Goal: Task Accomplishment & Management: Use online tool/utility

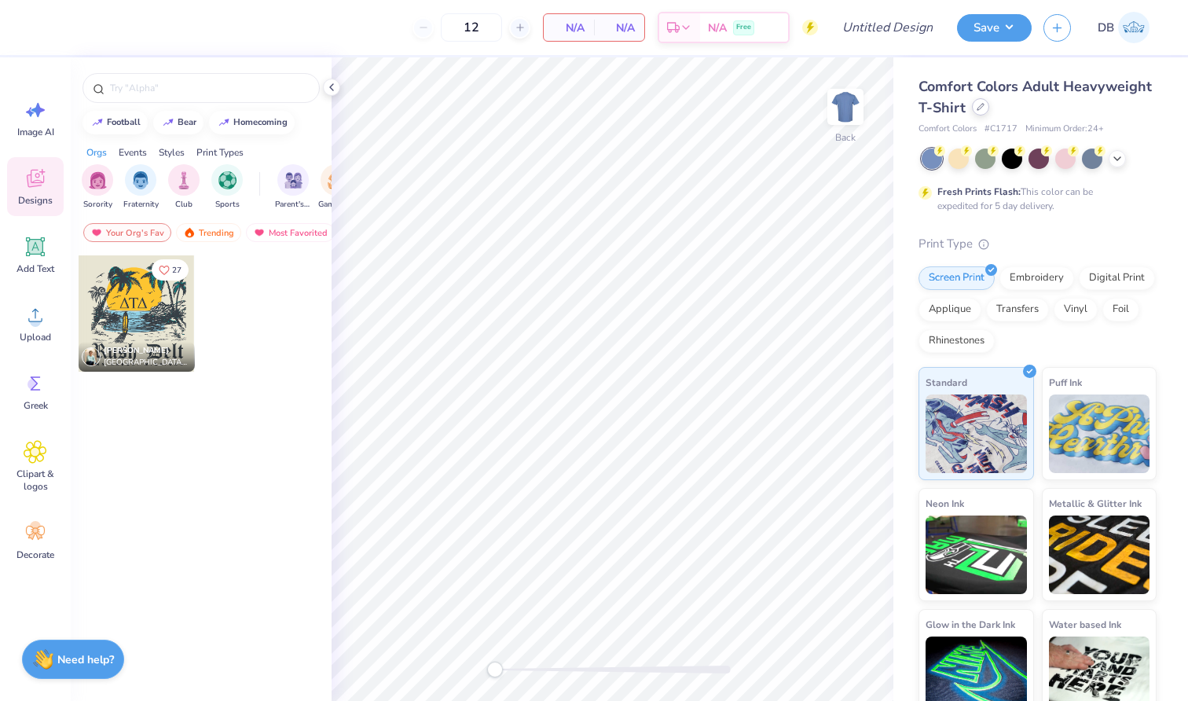
click at [985, 109] on icon at bounding box center [981, 107] width 8 height 8
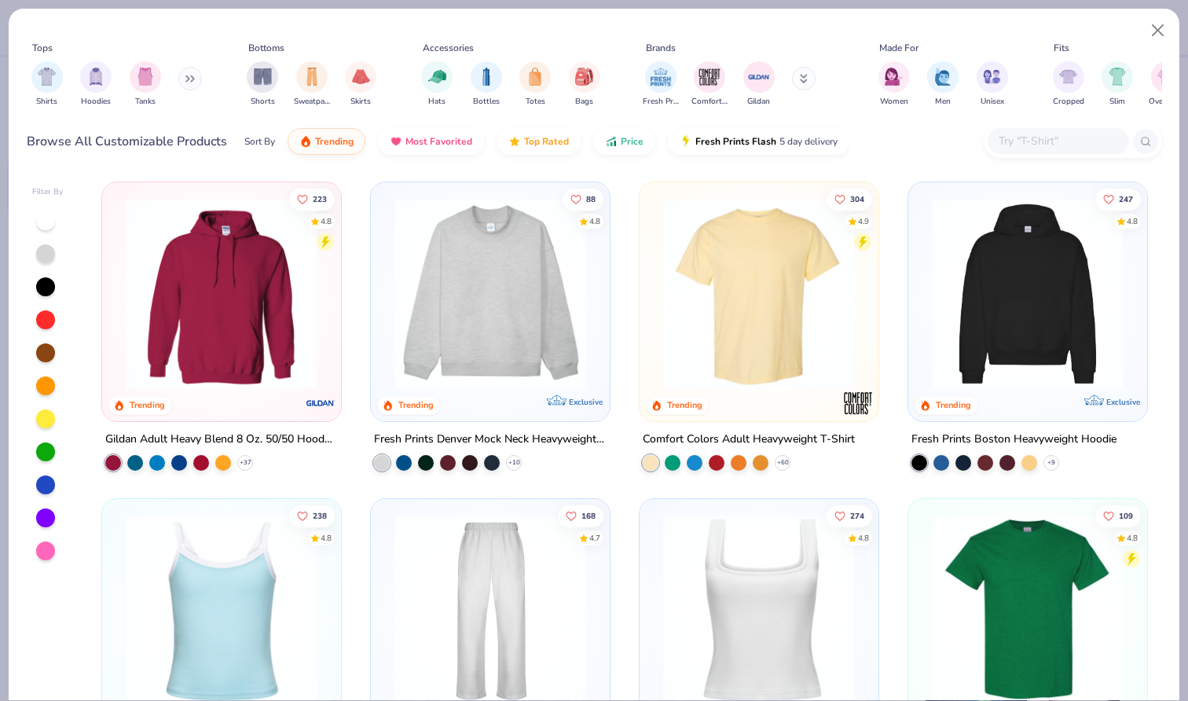
click at [1047, 141] on input "text" at bounding box center [1057, 141] width 121 height 18
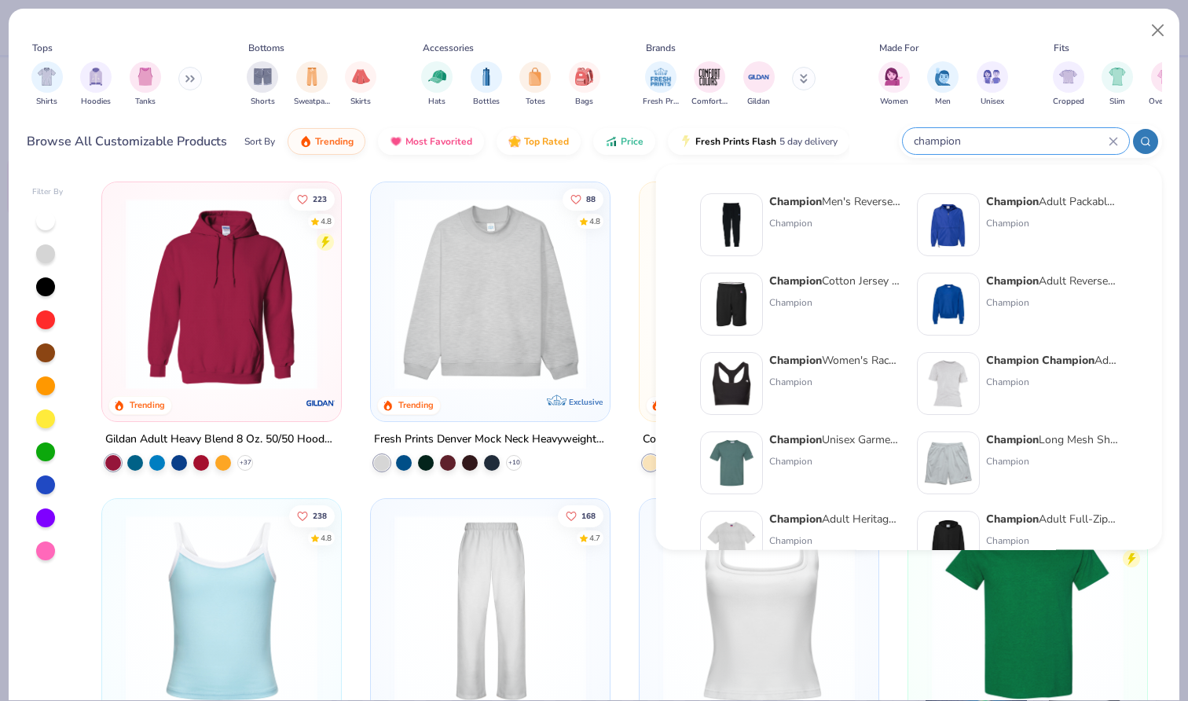
type input "champion"
click at [963, 305] on img at bounding box center [948, 304] width 49 height 49
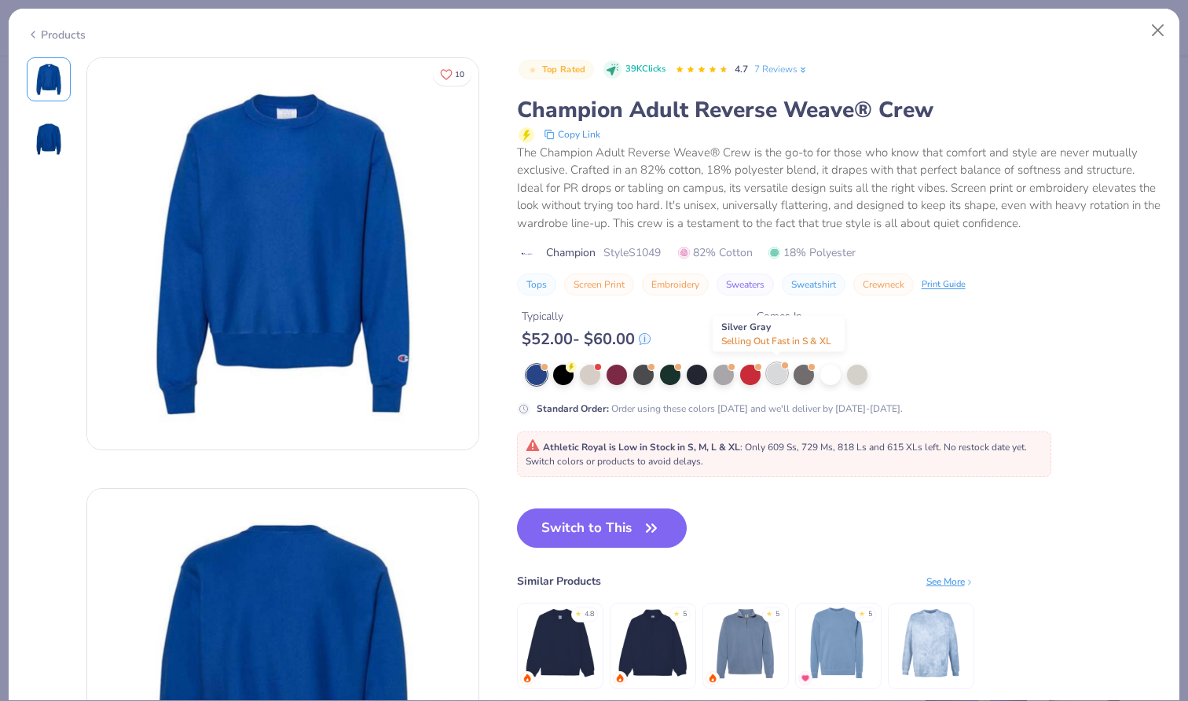
click at [786, 371] on div at bounding box center [777, 373] width 20 height 20
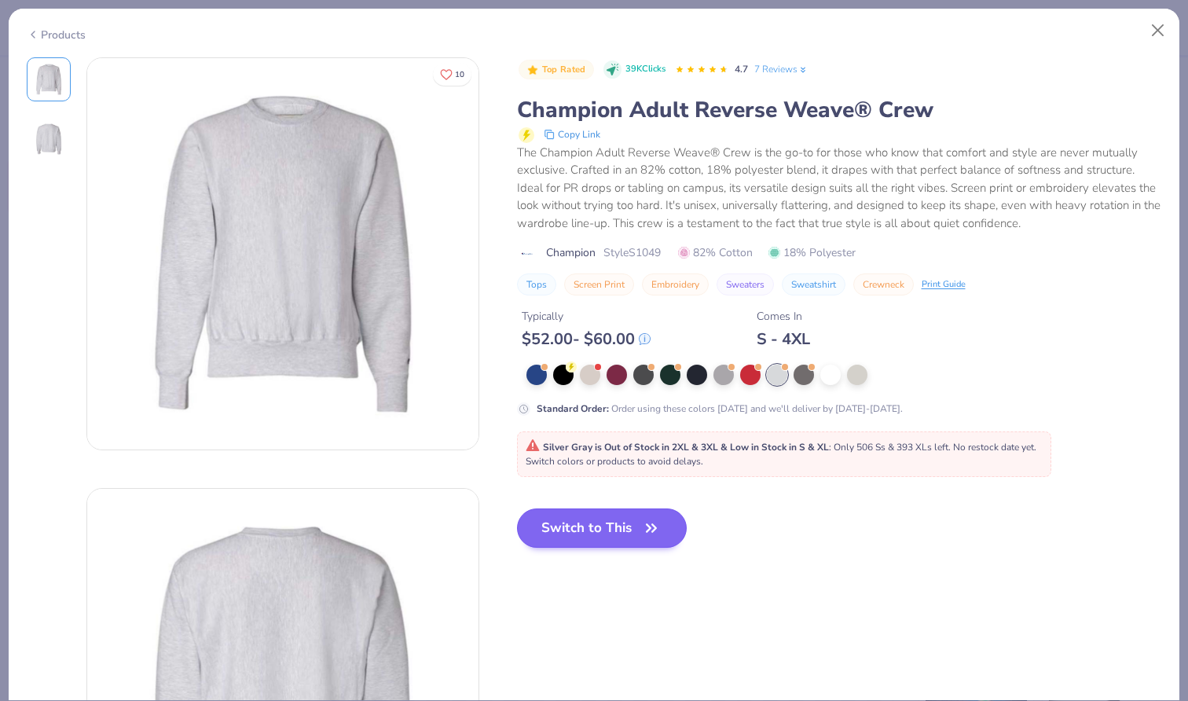
click at [633, 522] on button "Switch to This" at bounding box center [602, 528] width 171 height 39
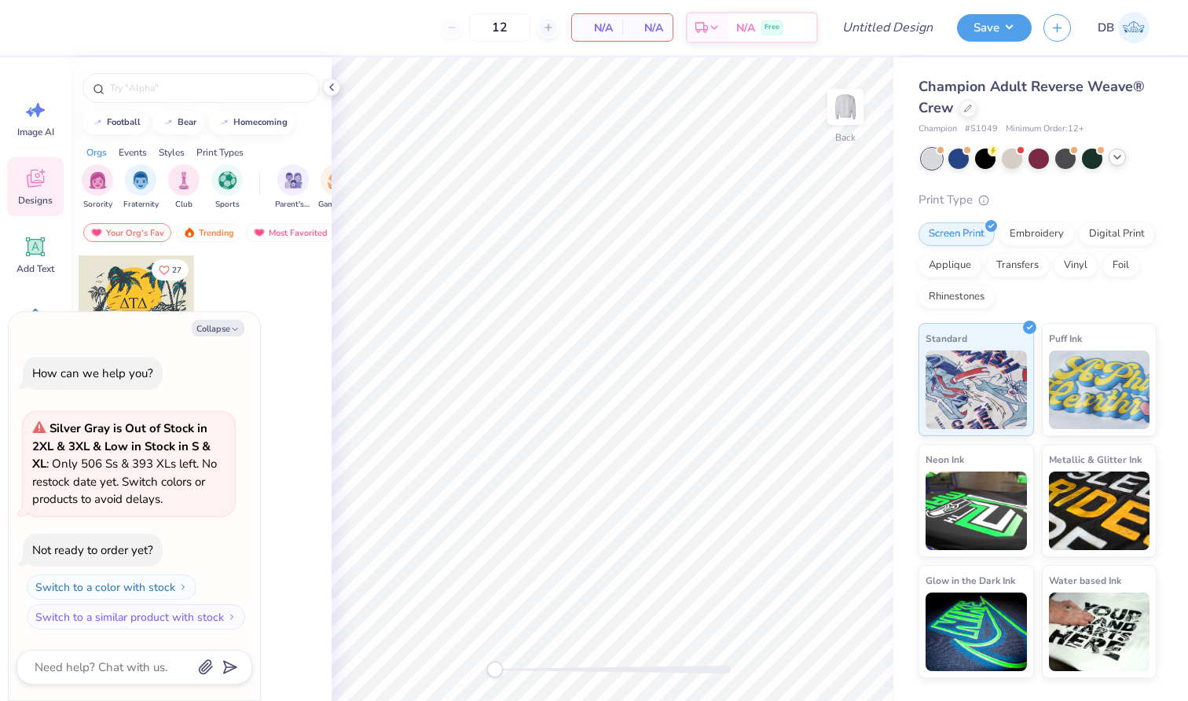
click at [1117, 156] on icon at bounding box center [1117, 157] width 13 height 13
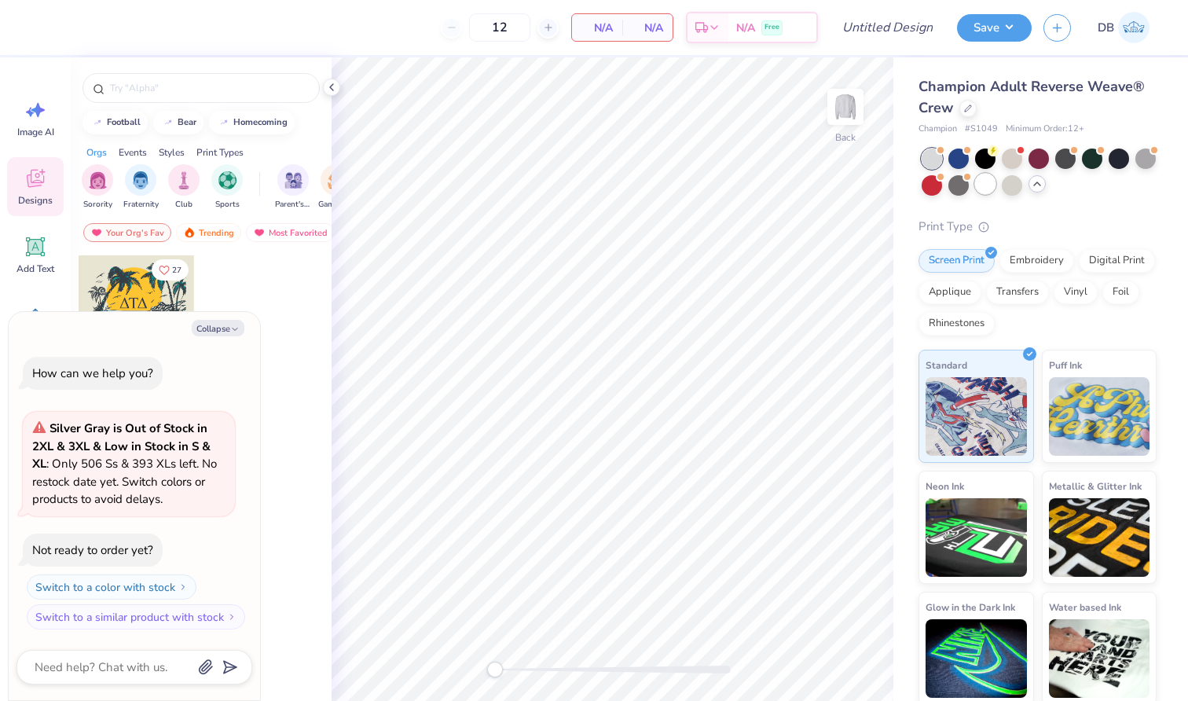
click at [996, 184] on div at bounding box center [985, 184] width 20 height 20
click at [225, 332] on button "Collapse" at bounding box center [218, 328] width 53 height 17
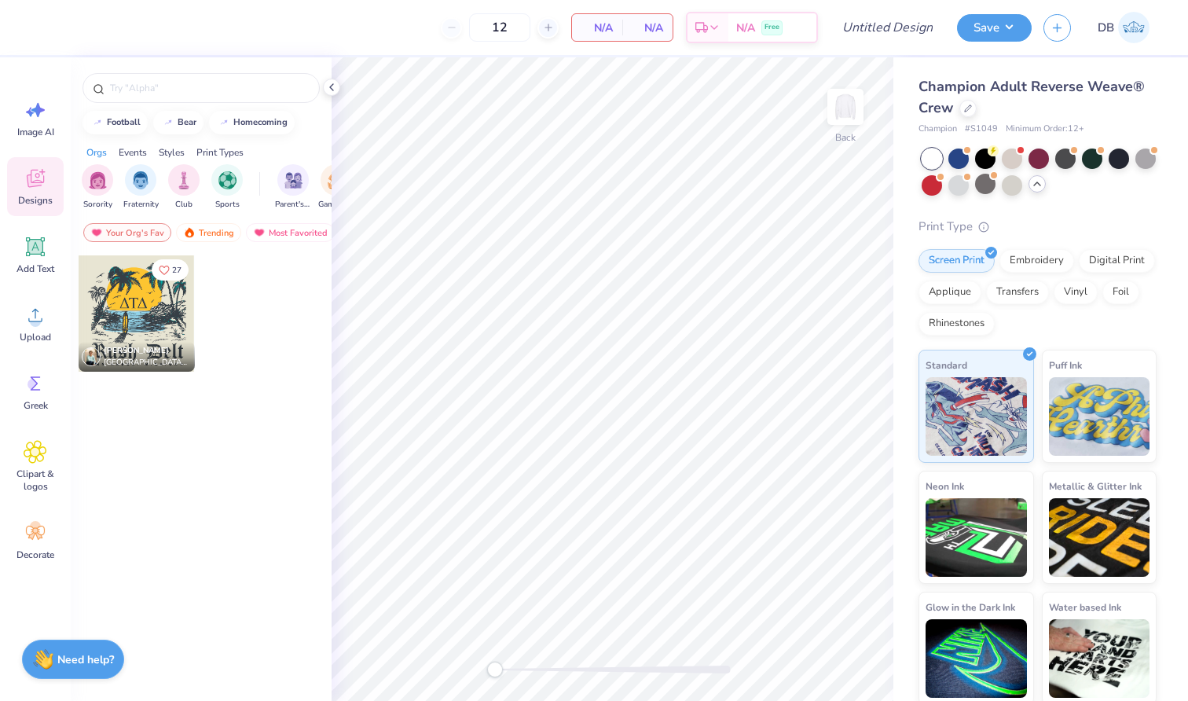
type textarea "x"
click at [45, 187] on icon at bounding box center [36, 179] width 24 height 24
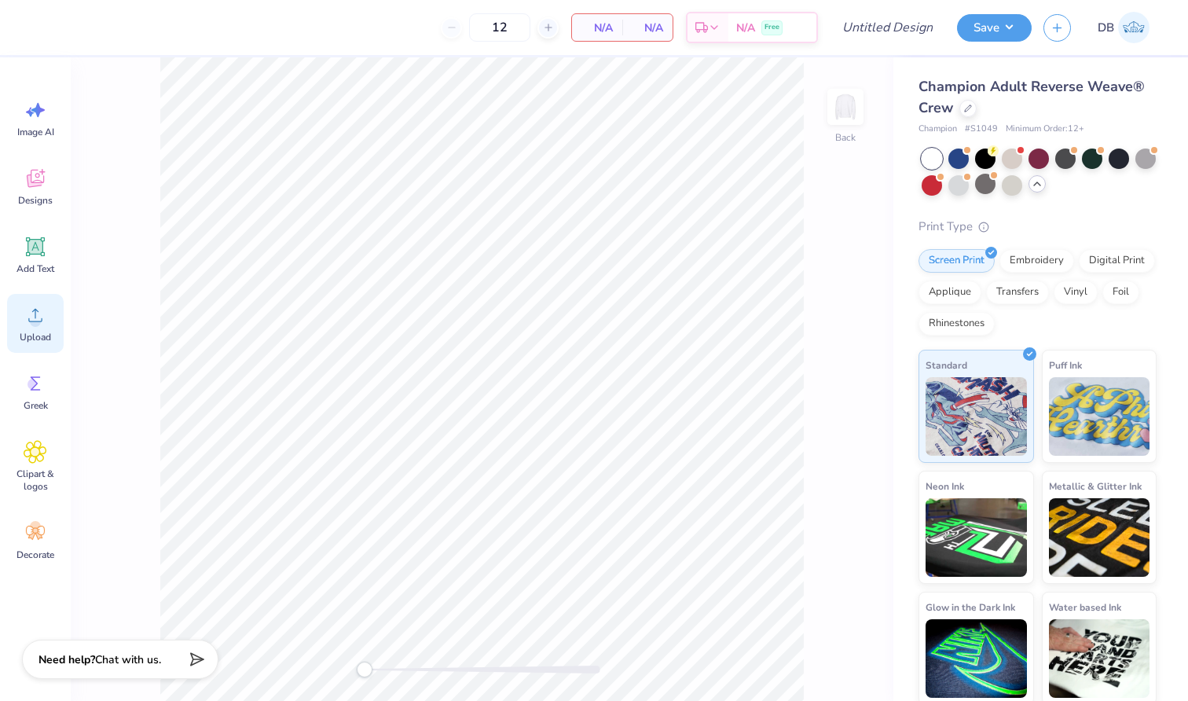
click at [34, 335] on span "Upload" at bounding box center [35, 337] width 31 height 13
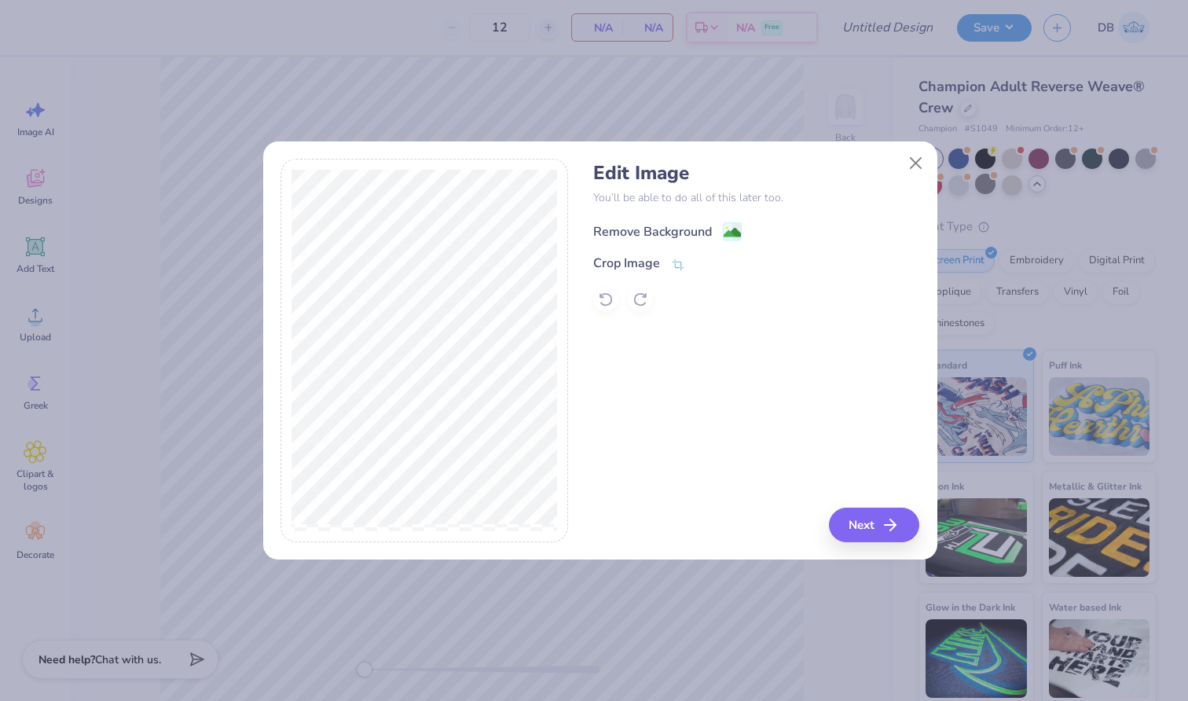
click at [663, 232] on div "Remove Background" at bounding box center [652, 231] width 119 height 19
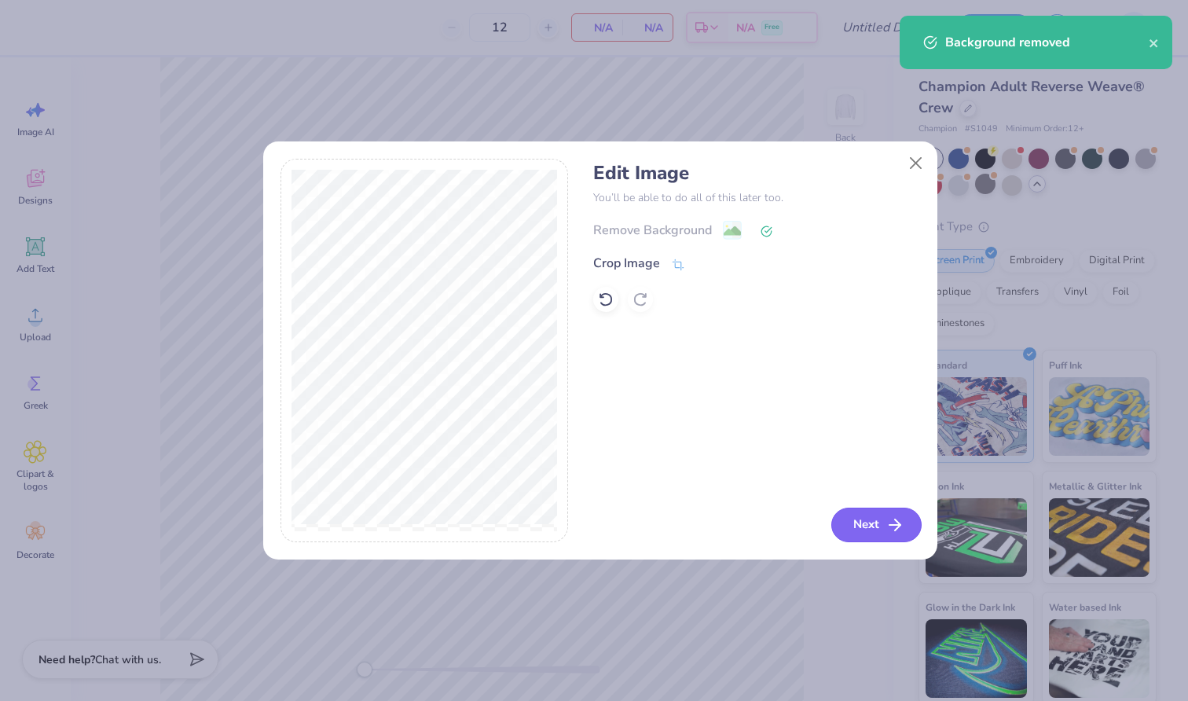
click at [871, 520] on button "Next" at bounding box center [877, 525] width 90 height 35
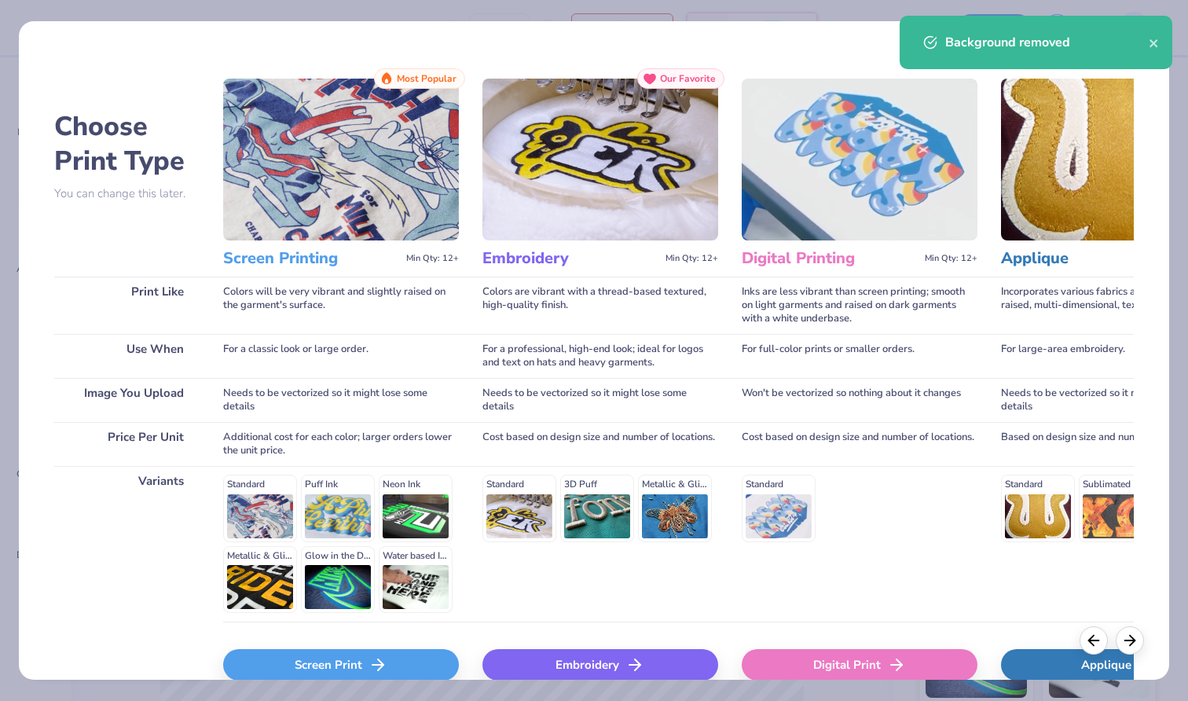
click at [376, 665] on line at bounding box center [378, 665] width 11 height 0
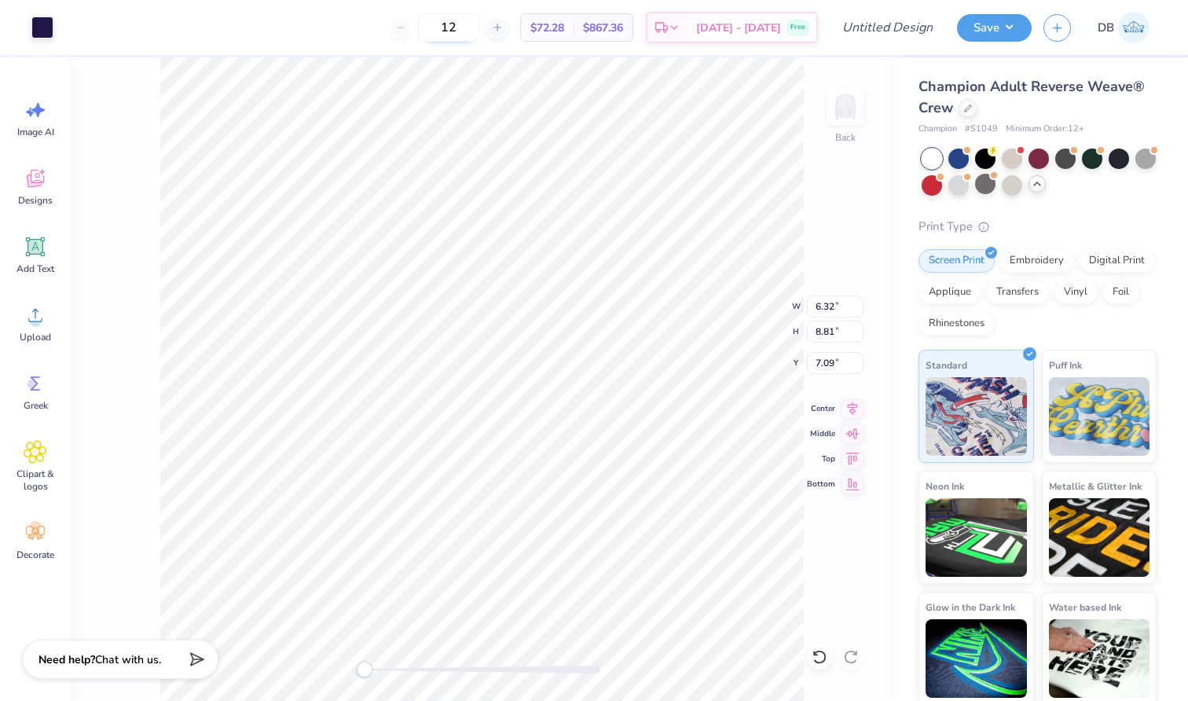
drag, startPoint x: 482, startPoint y: 25, endPoint x: 444, endPoint y: 25, distance: 37.7
click at [447, 25] on input "12" at bounding box center [448, 27] width 61 height 28
drag, startPoint x: 492, startPoint y: 28, endPoint x: 408, endPoint y: 28, distance: 84.1
click at [408, 28] on div "12 $72.28 Per Item $867.36 Total Est. Delivery Sep 20 - 23 Free" at bounding box center [441, 27] width 753 height 55
type input "17"
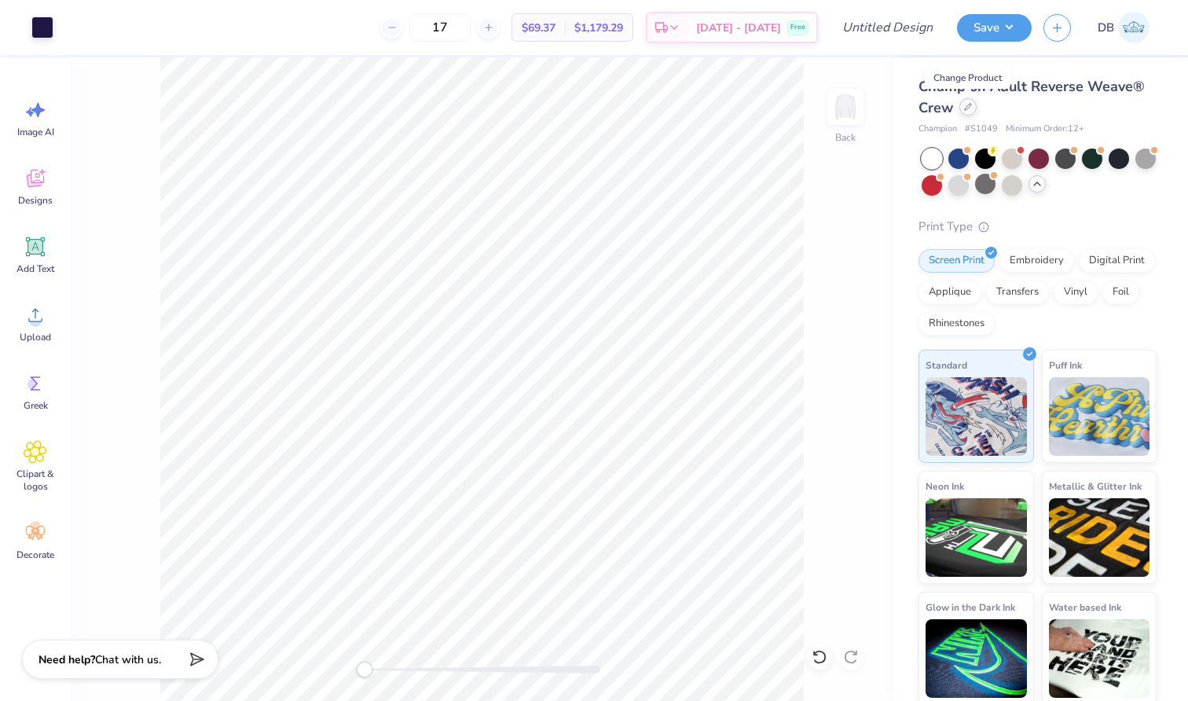
click at [967, 106] on icon at bounding box center [968, 107] width 8 height 8
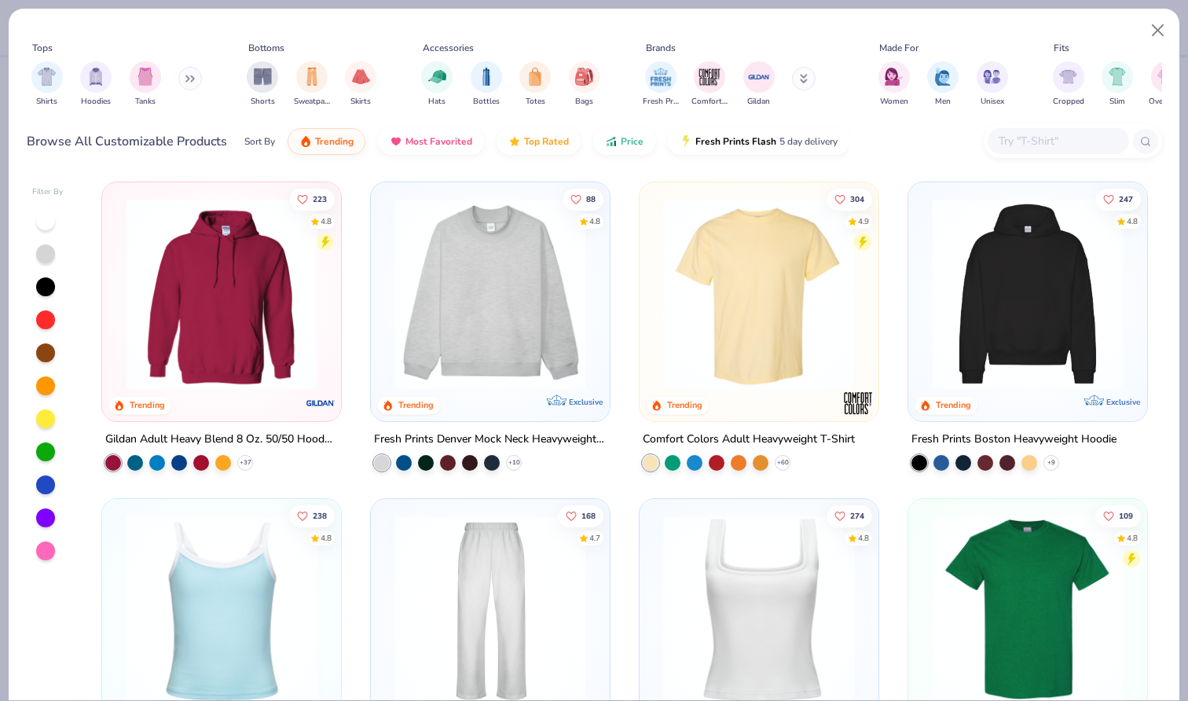
click at [1023, 149] on input "text" at bounding box center [1057, 141] width 121 height 18
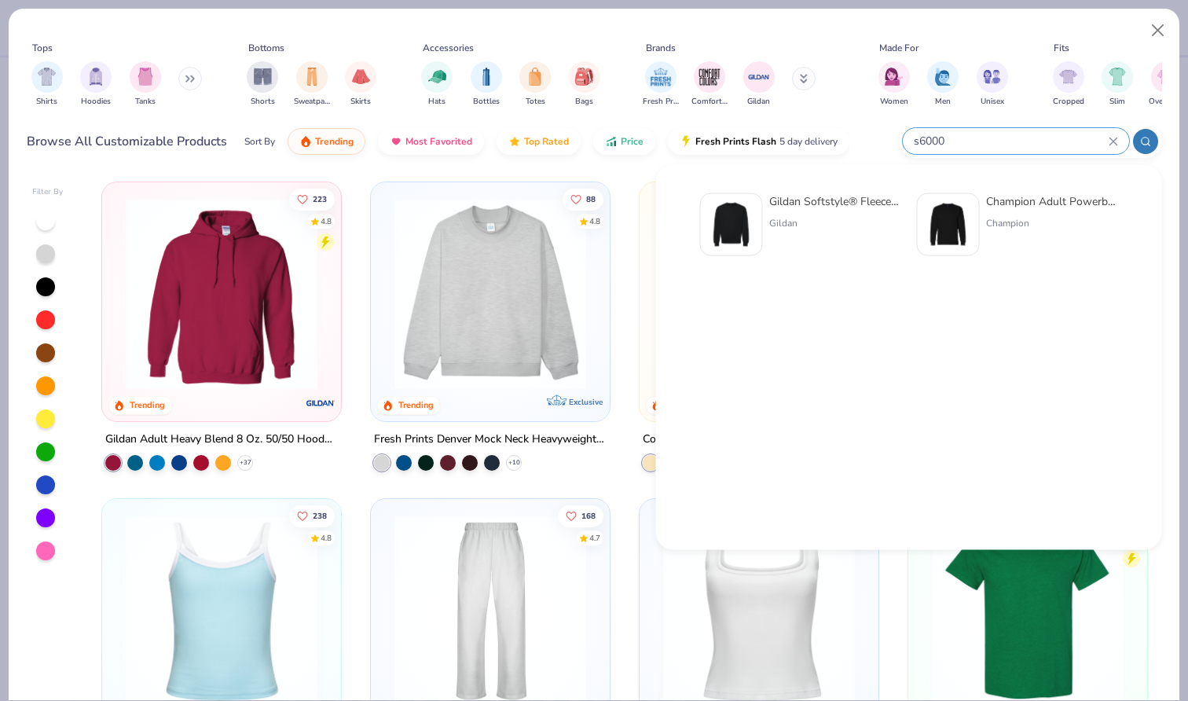
type input "s6000"
click at [1003, 200] on div "Champion Adult Powerblend® Crewneck Sweatshirt" at bounding box center [1052, 201] width 132 height 17
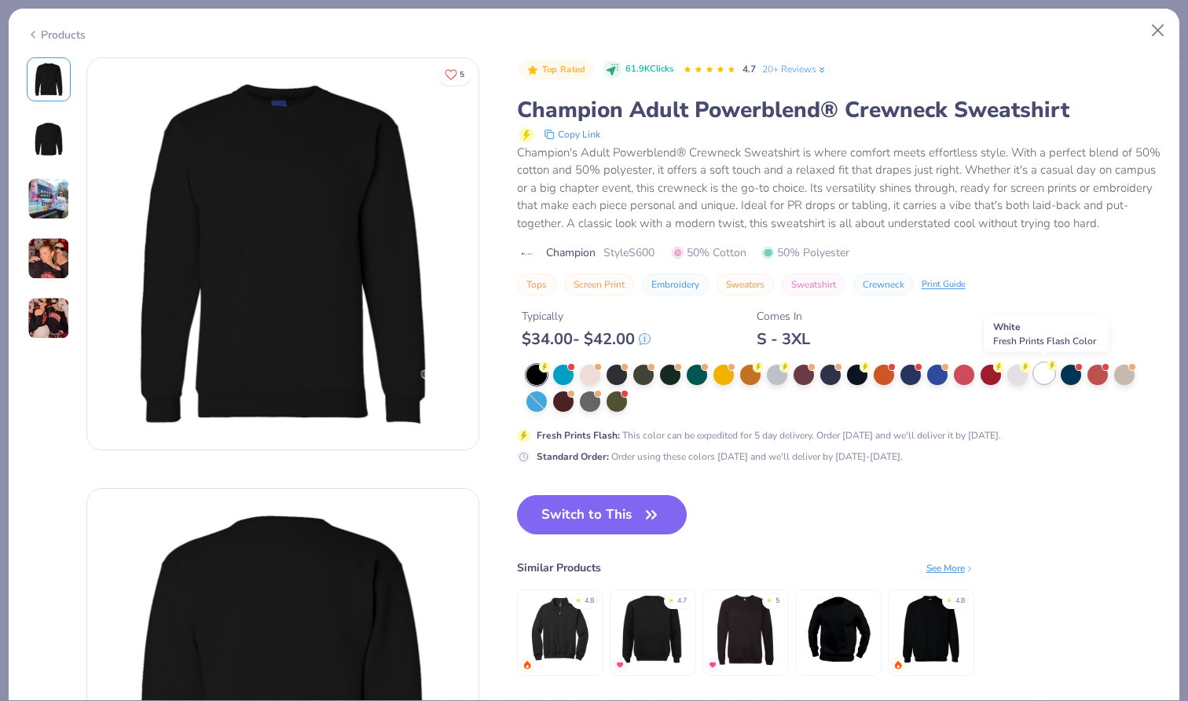
click at [1041, 366] on div at bounding box center [1044, 373] width 20 height 20
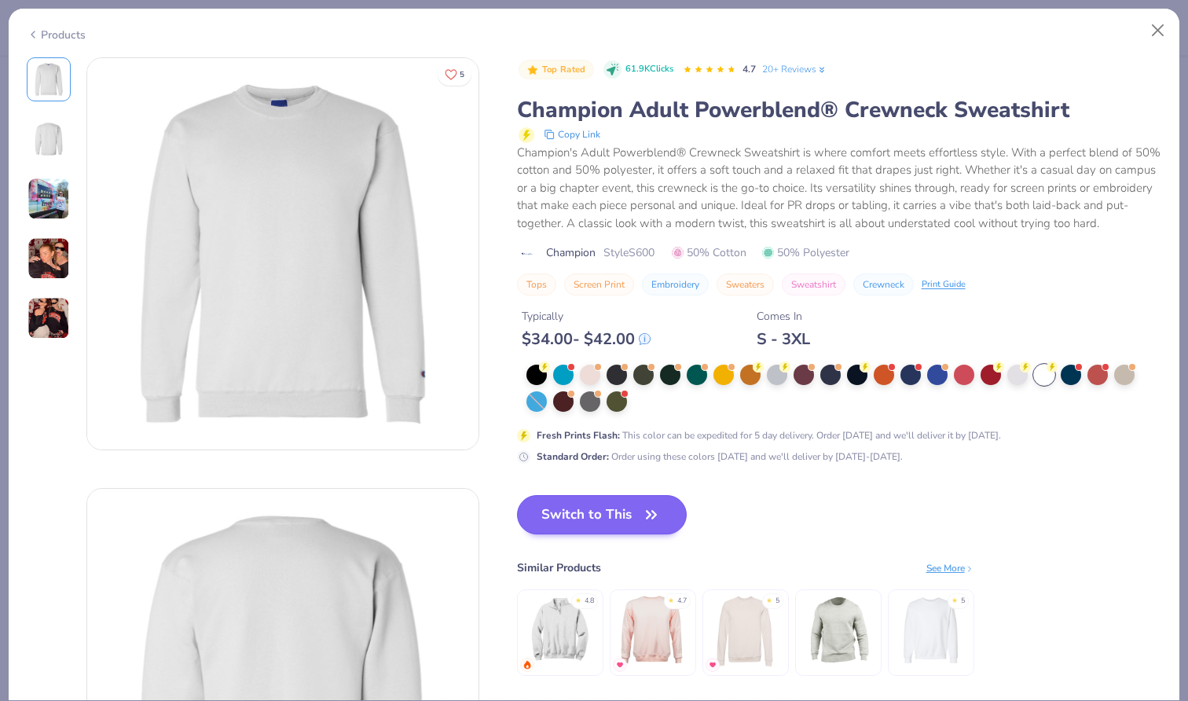
click at [645, 509] on icon "button" at bounding box center [652, 515] width 22 height 22
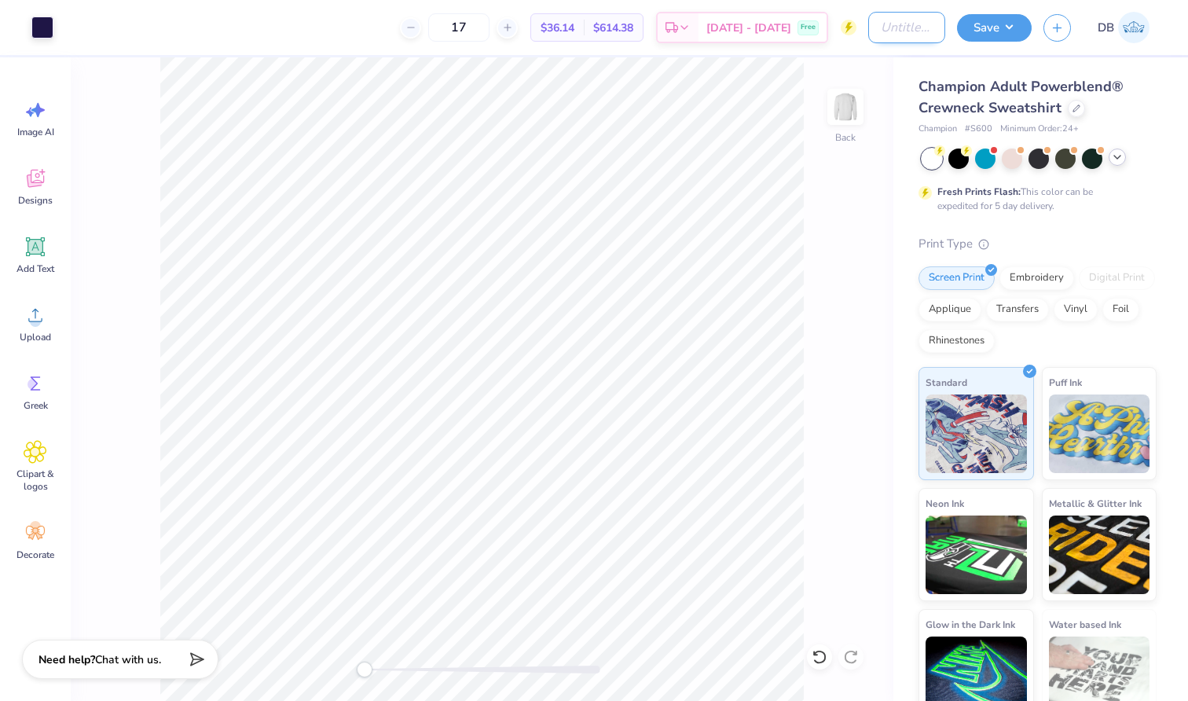
click at [869, 20] on input "Design Title" at bounding box center [907, 27] width 77 height 31
type input "Crewnecks"
click at [998, 23] on button "Save" at bounding box center [994, 26] width 75 height 28
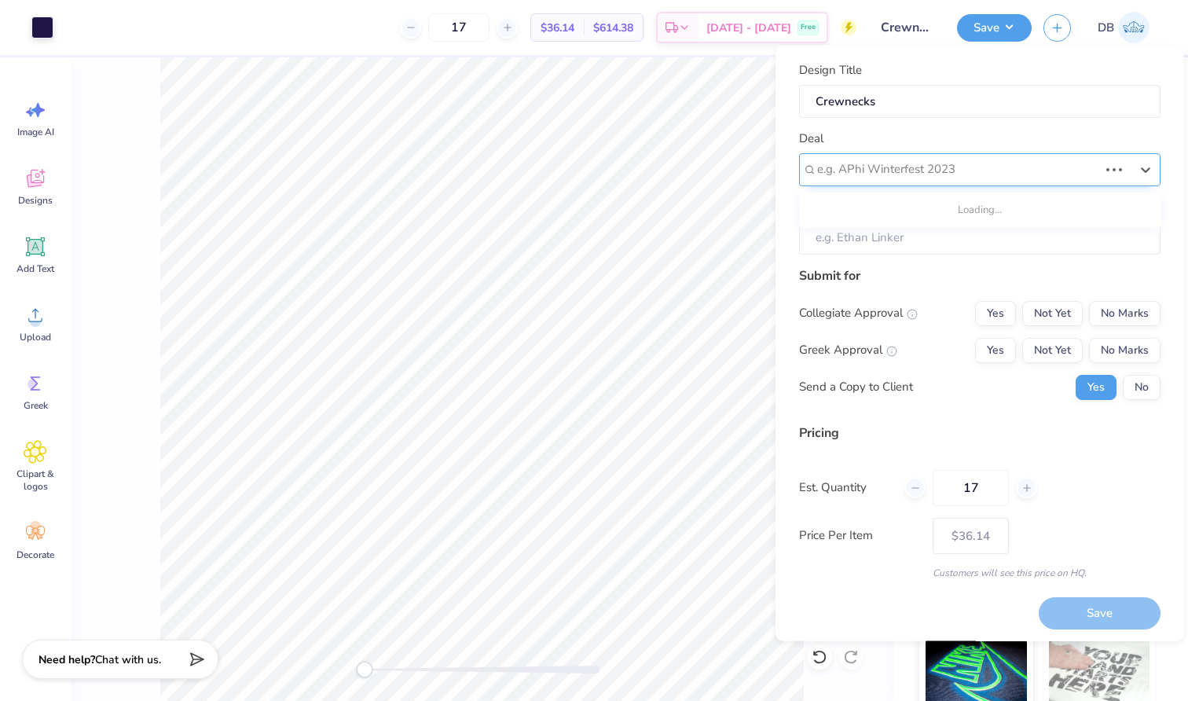
click at [979, 159] on div at bounding box center [957, 169] width 281 height 21
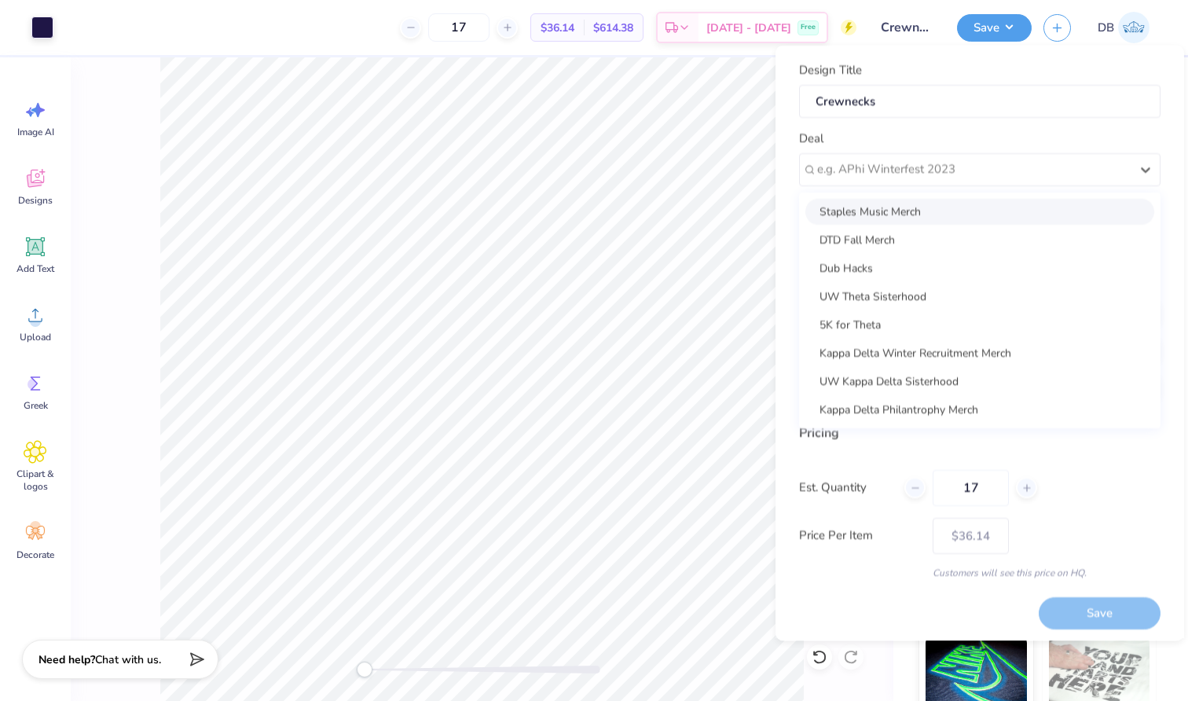
click at [939, 210] on div "Staples Music Merch" at bounding box center [980, 211] width 349 height 26
type input "Deneil Betfarhad"
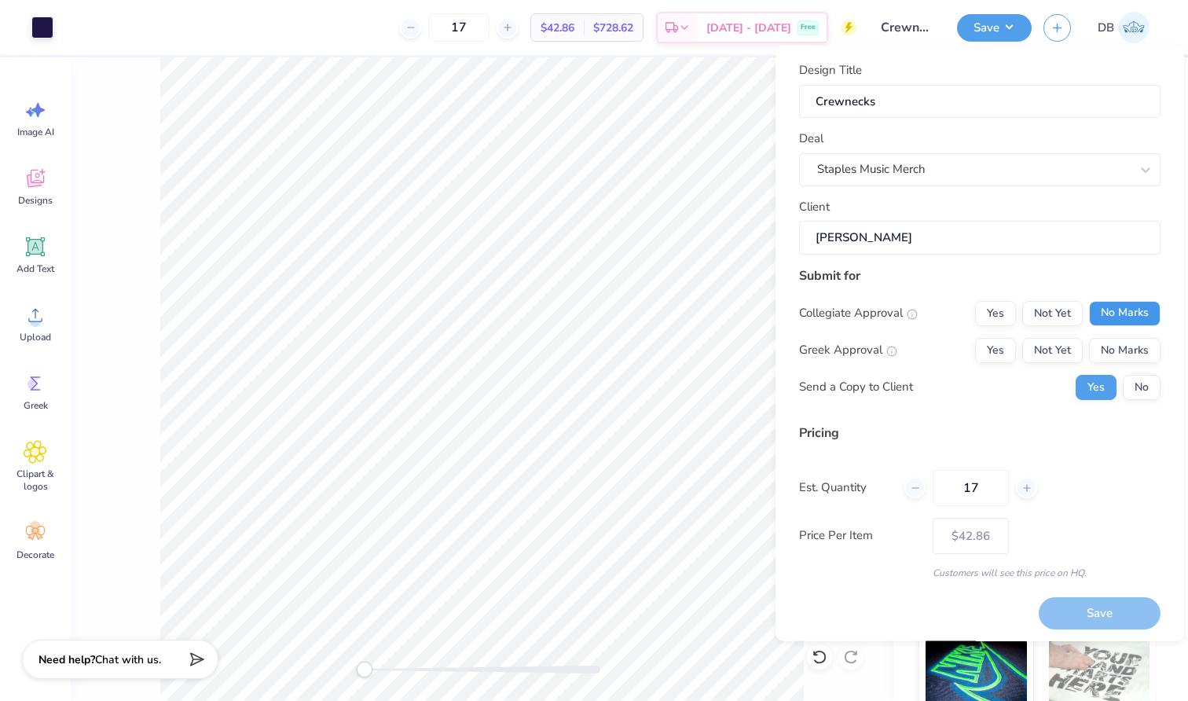
click at [1096, 317] on button "No Marks" at bounding box center [1125, 312] width 72 height 25
click at [1096, 340] on button "No Marks" at bounding box center [1125, 349] width 72 height 25
click at [1126, 382] on button "No" at bounding box center [1142, 386] width 38 height 25
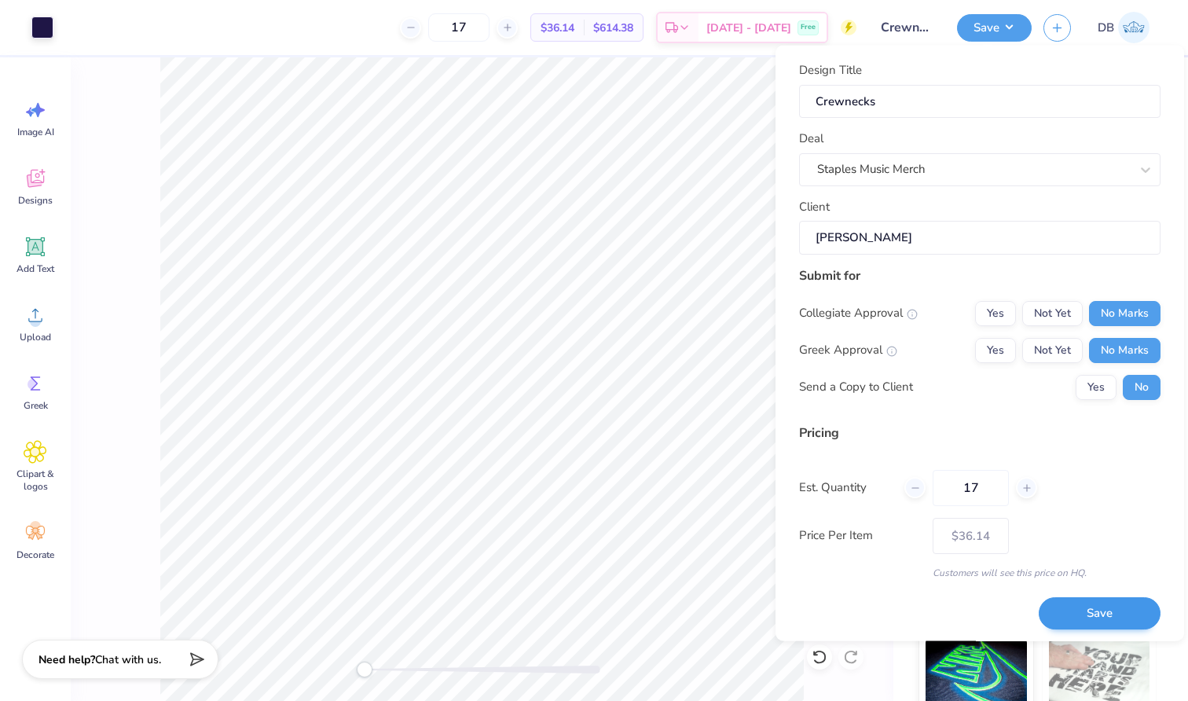
click at [1082, 616] on button "Save" at bounding box center [1100, 613] width 122 height 32
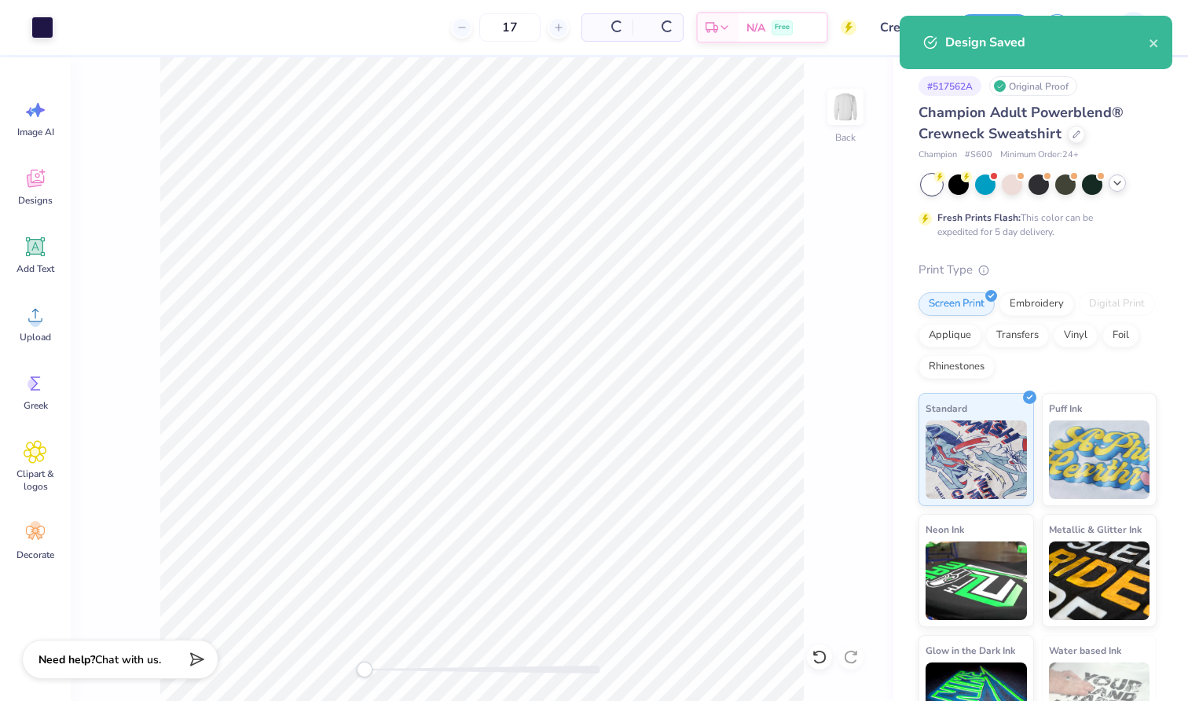
type input "$36.14"
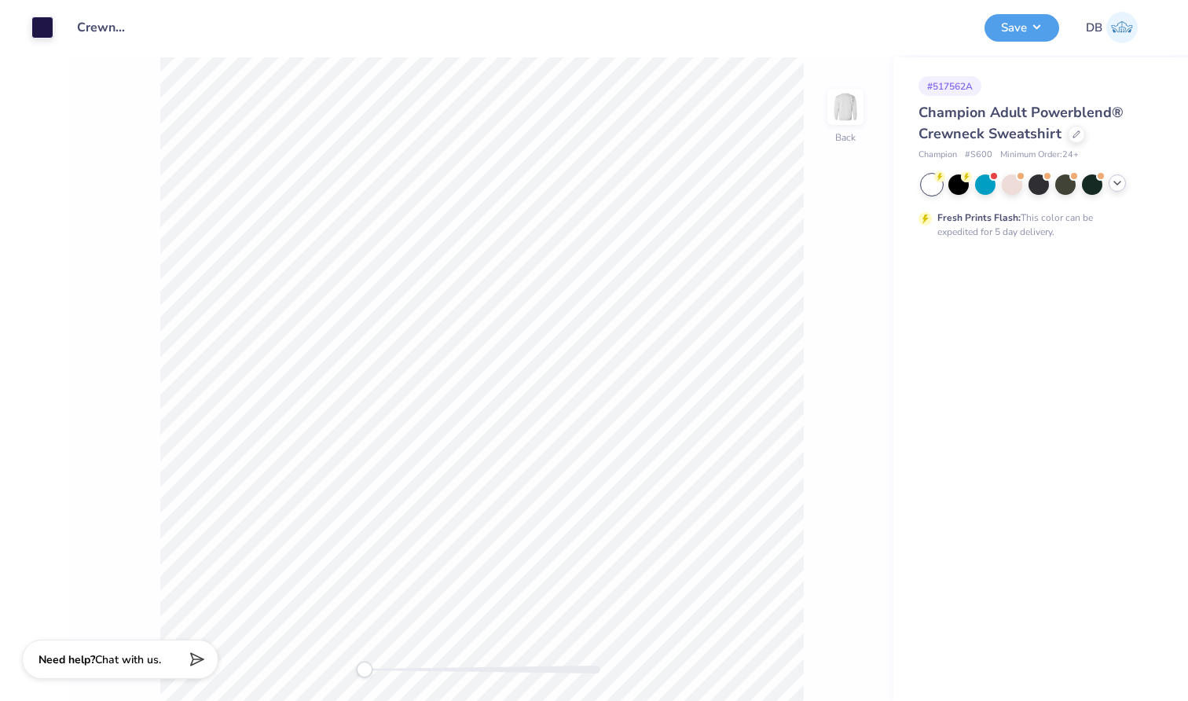
click at [1119, 185] on icon at bounding box center [1117, 183] width 13 height 13
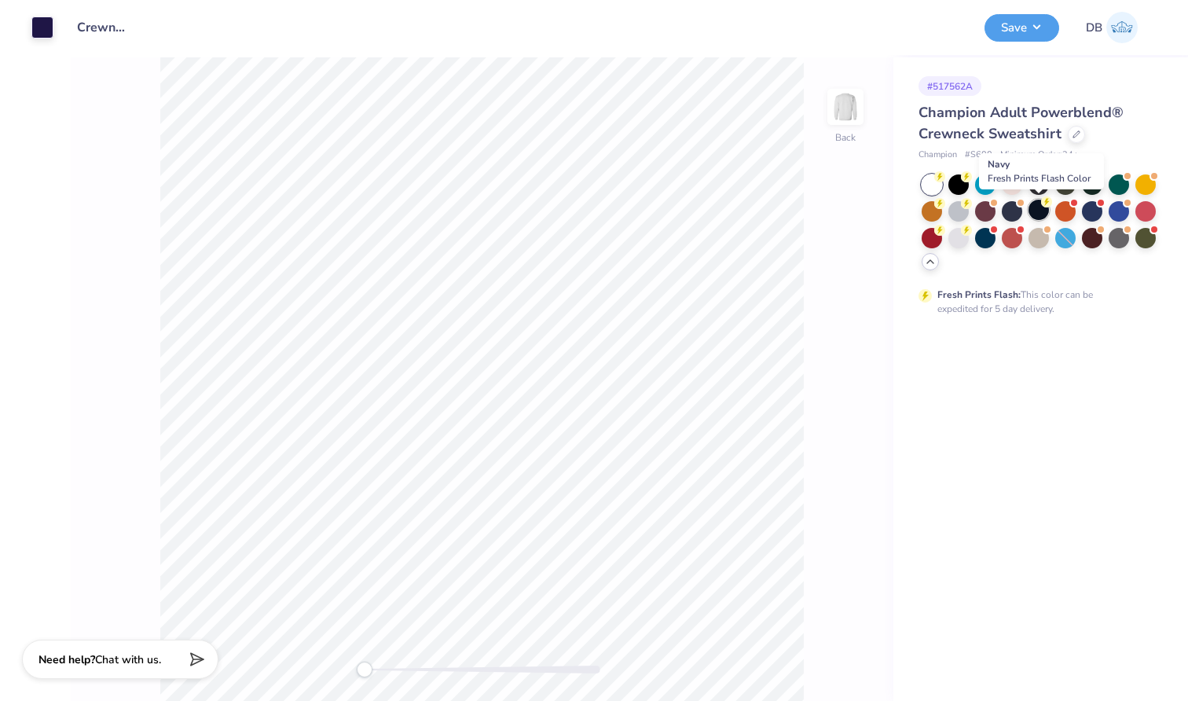
click at [1036, 205] on div at bounding box center [1039, 210] width 20 height 20
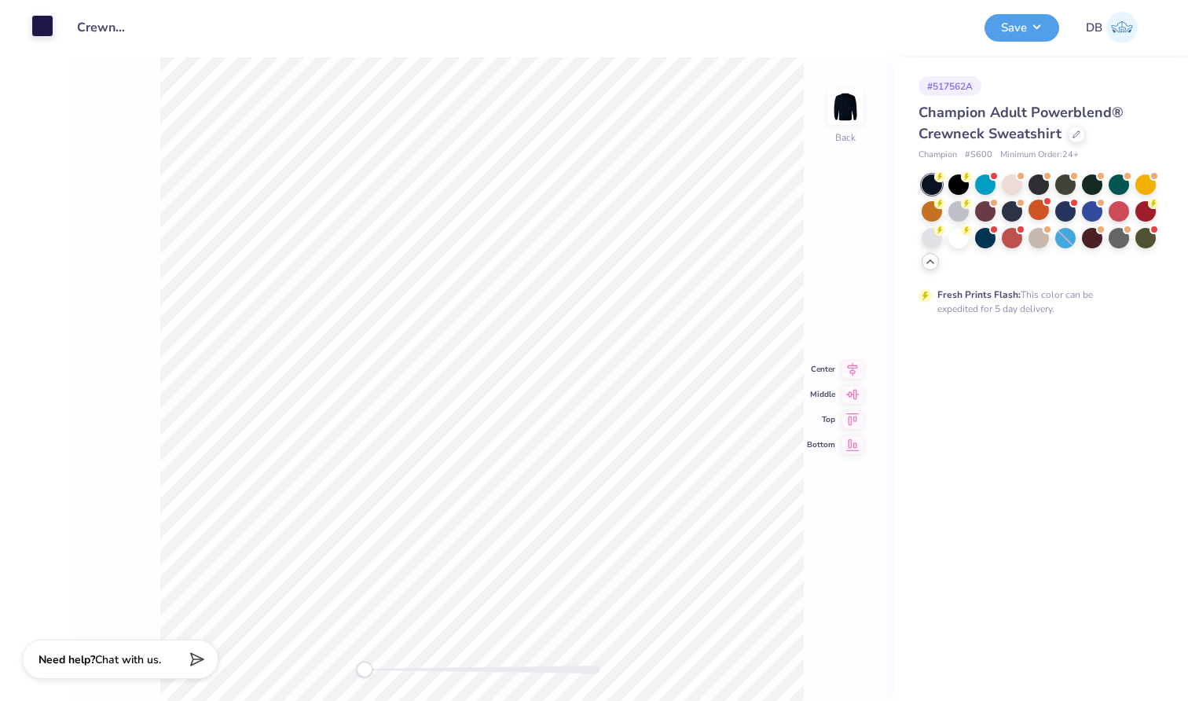
click at [45, 27] on div at bounding box center [42, 26] width 22 height 22
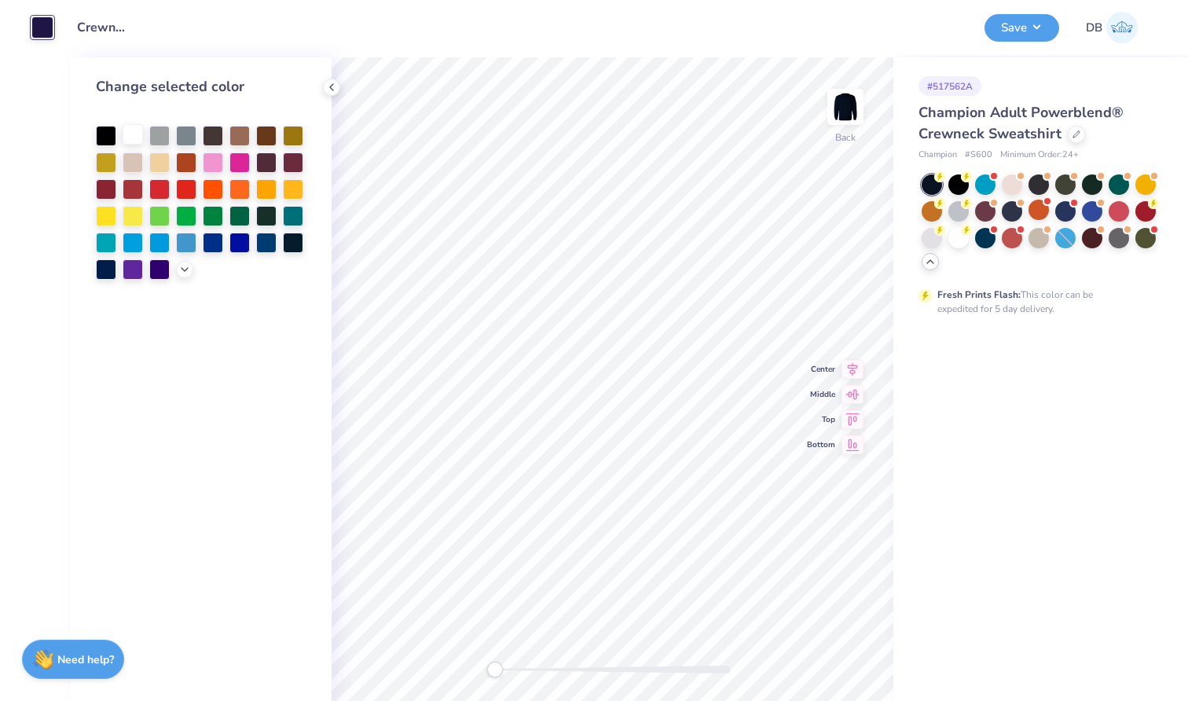
click at [133, 141] on div at bounding box center [133, 134] width 20 height 20
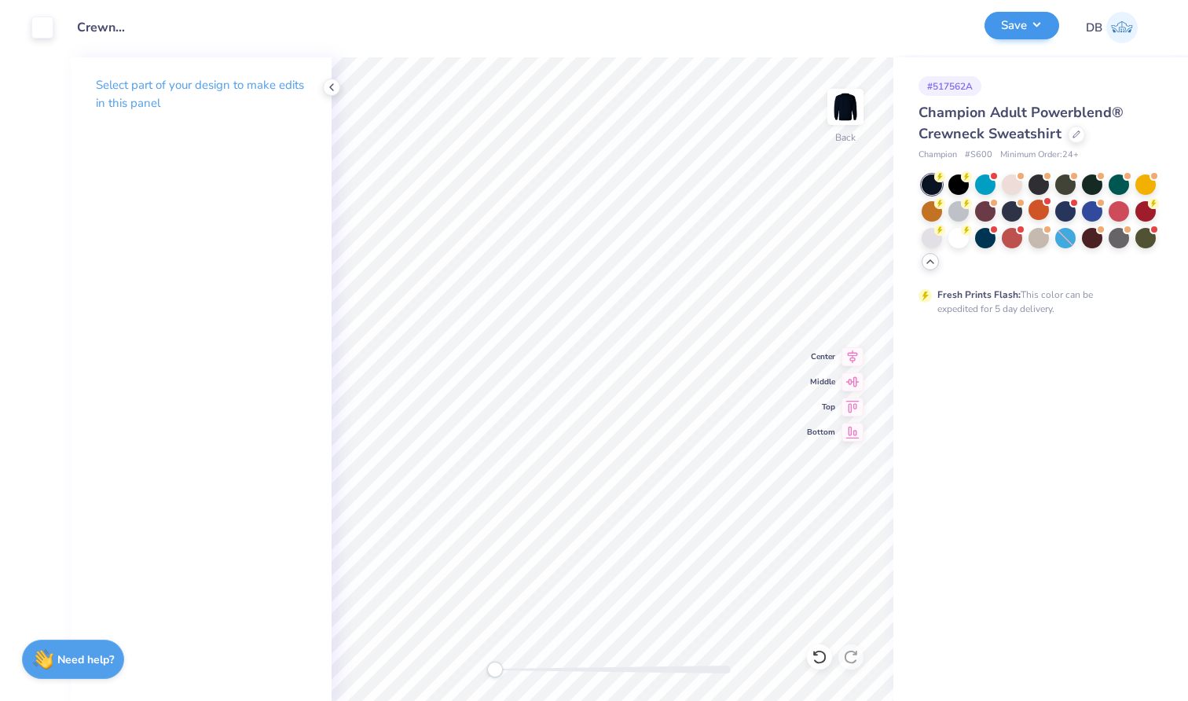
click at [1035, 28] on button "Save" at bounding box center [1022, 26] width 75 height 28
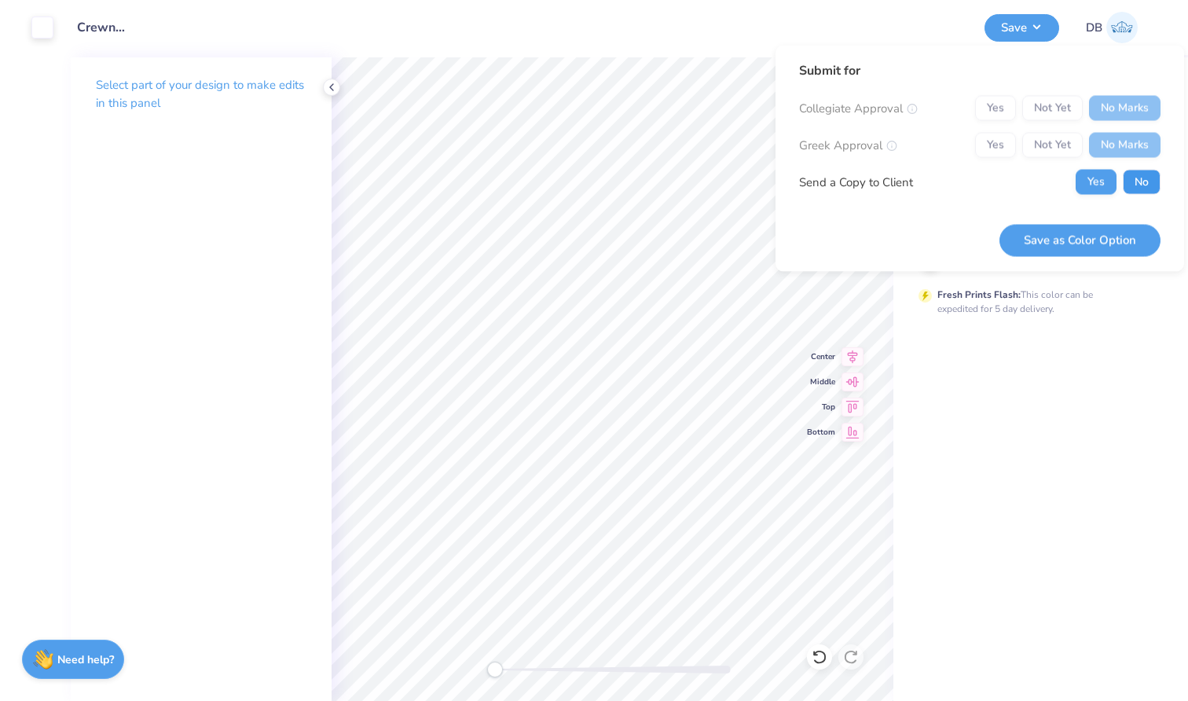
click at [1131, 182] on button "No" at bounding box center [1142, 182] width 38 height 25
click at [1057, 244] on button "Save as Color Option" at bounding box center [1080, 240] width 161 height 32
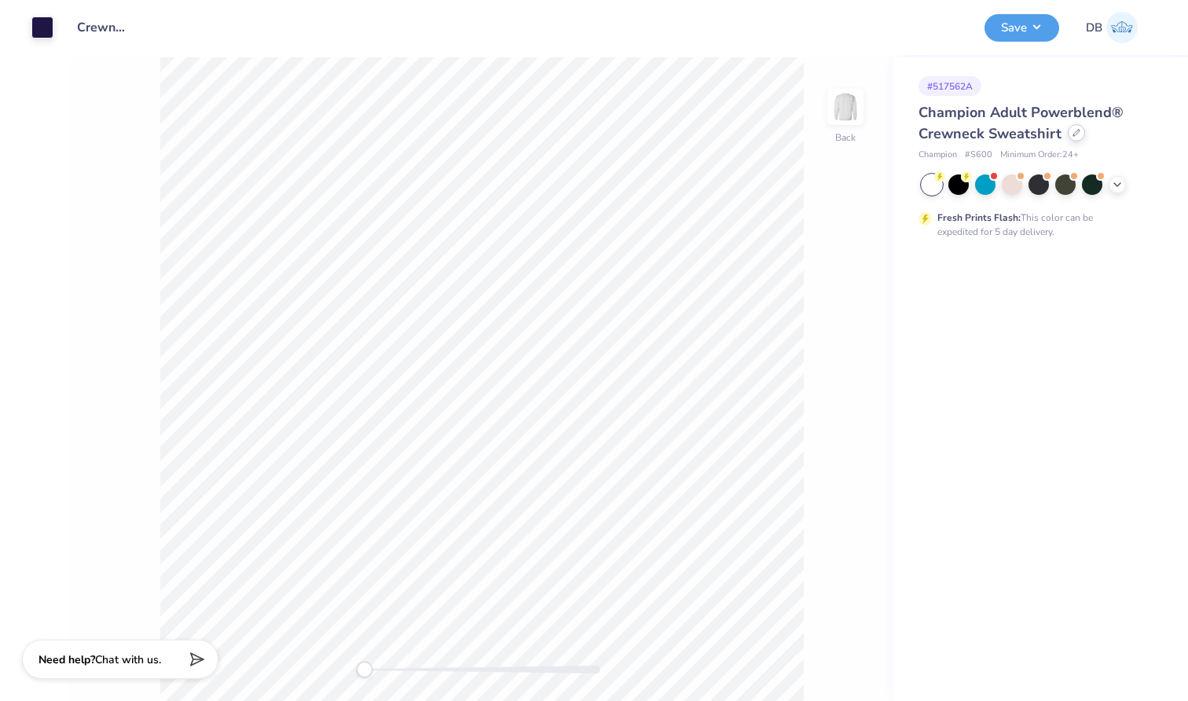
click at [1078, 141] on div "Champion Adult Powerblend® Crewneck Sweatshirt" at bounding box center [1038, 123] width 238 height 42
click at [1074, 138] on div at bounding box center [1076, 132] width 17 height 17
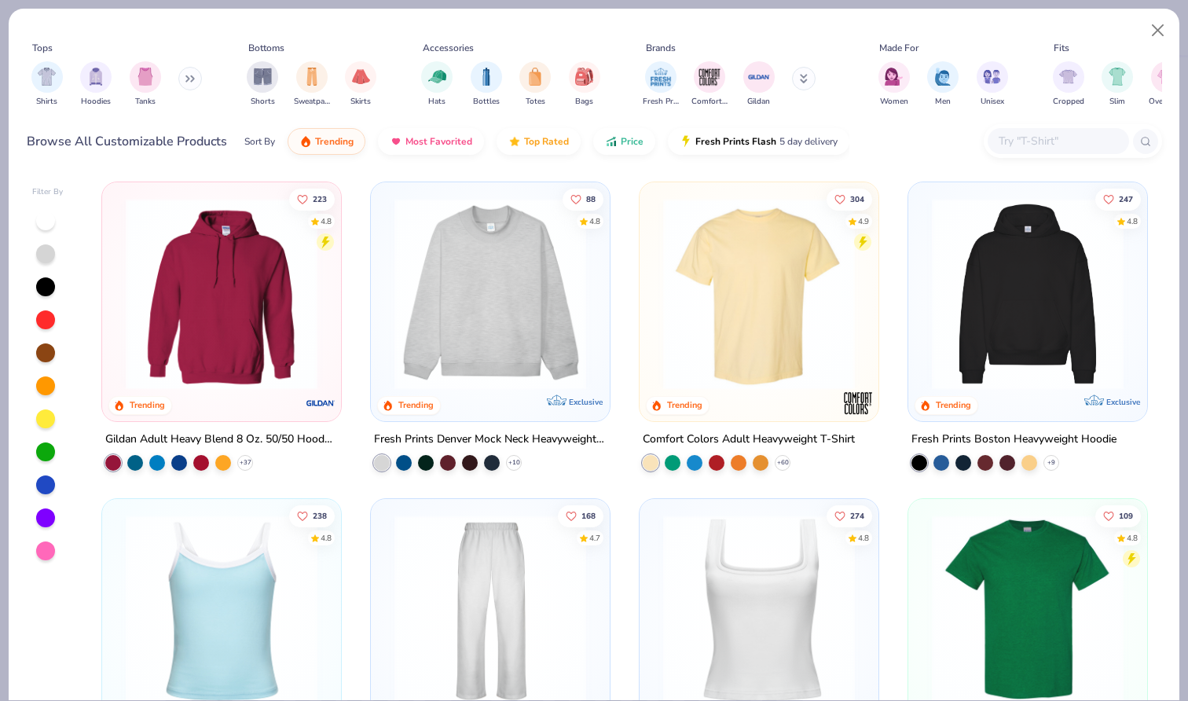
click at [1036, 144] on input "text" at bounding box center [1057, 141] width 121 height 18
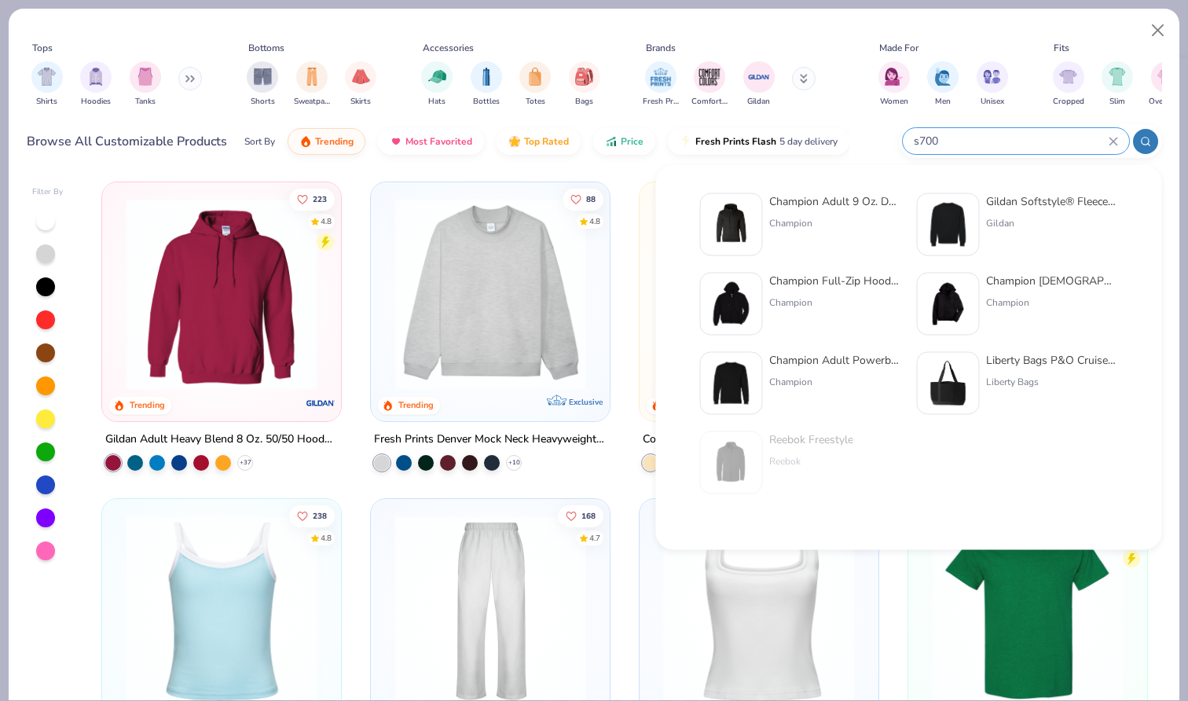
type input "s700"
click at [821, 209] on div "Champion Adult 9 Oz. Double Dry Eco Pullover Hood" at bounding box center [835, 201] width 132 height 17
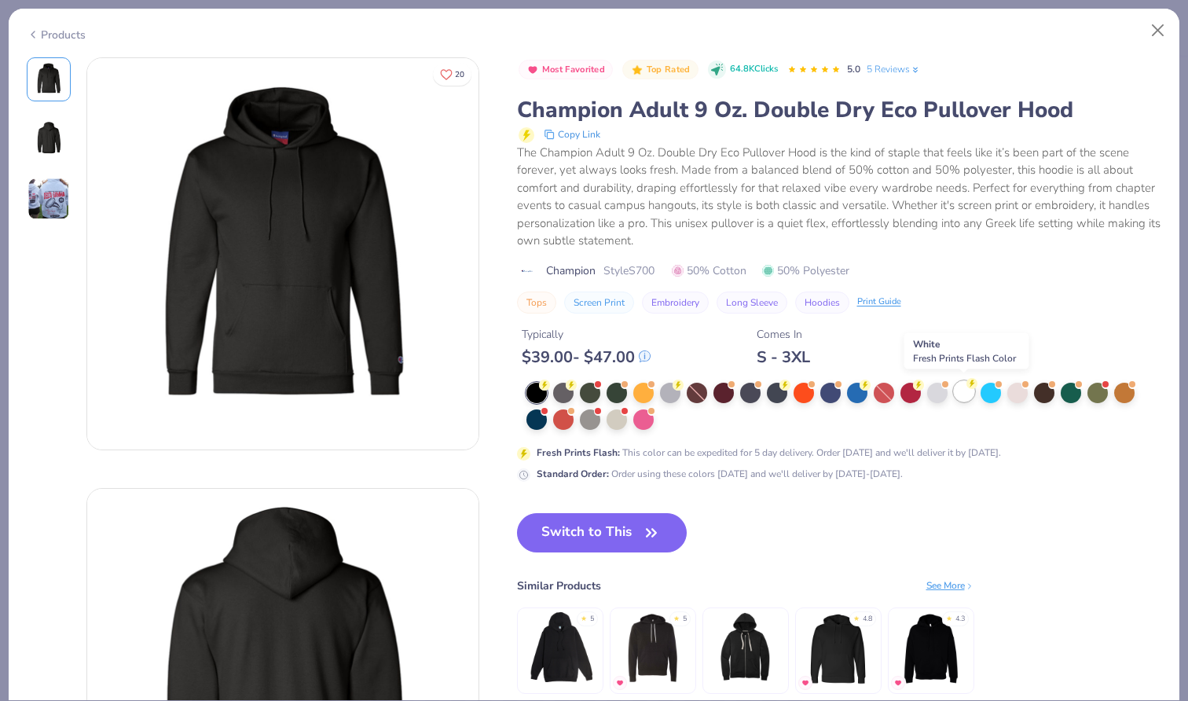
click at [958, 390] on div at bounding box center [964, 391] width 20 height 20
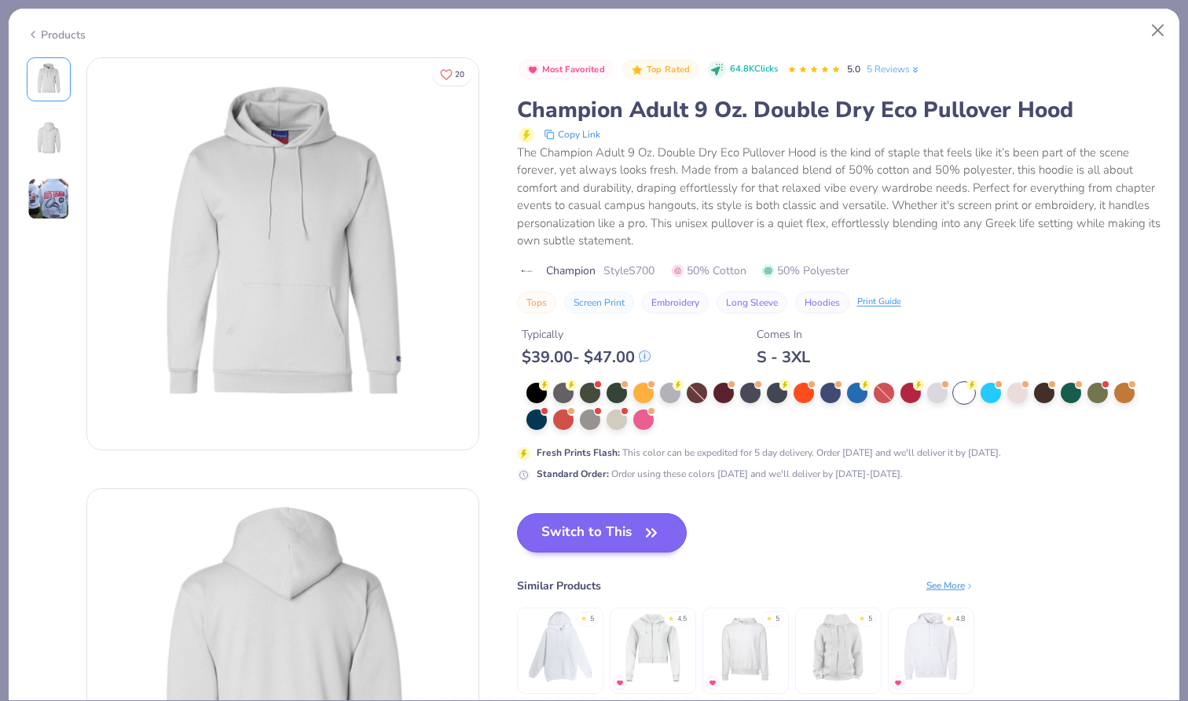
click at [592, 529] on button "Switch to This" at bounding box center [602, 532] width 171 height 39
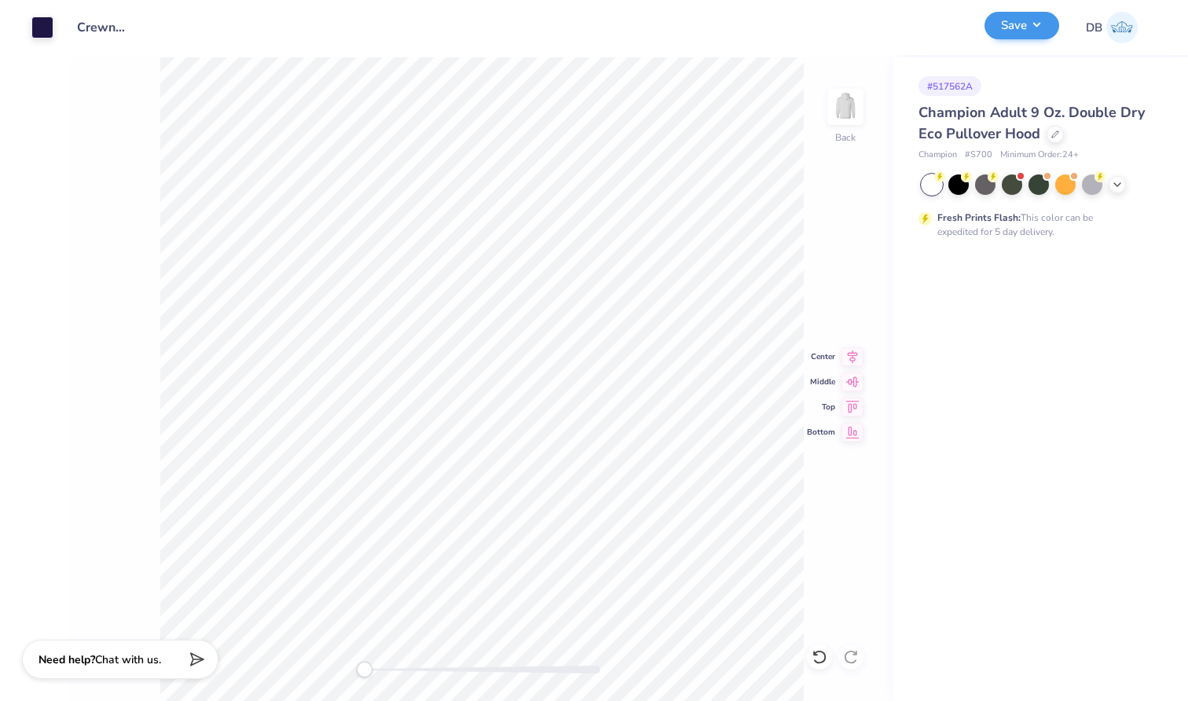
click at [1025, 32] on button "Save" at bounding box center [1022, 26] width 75 height 28
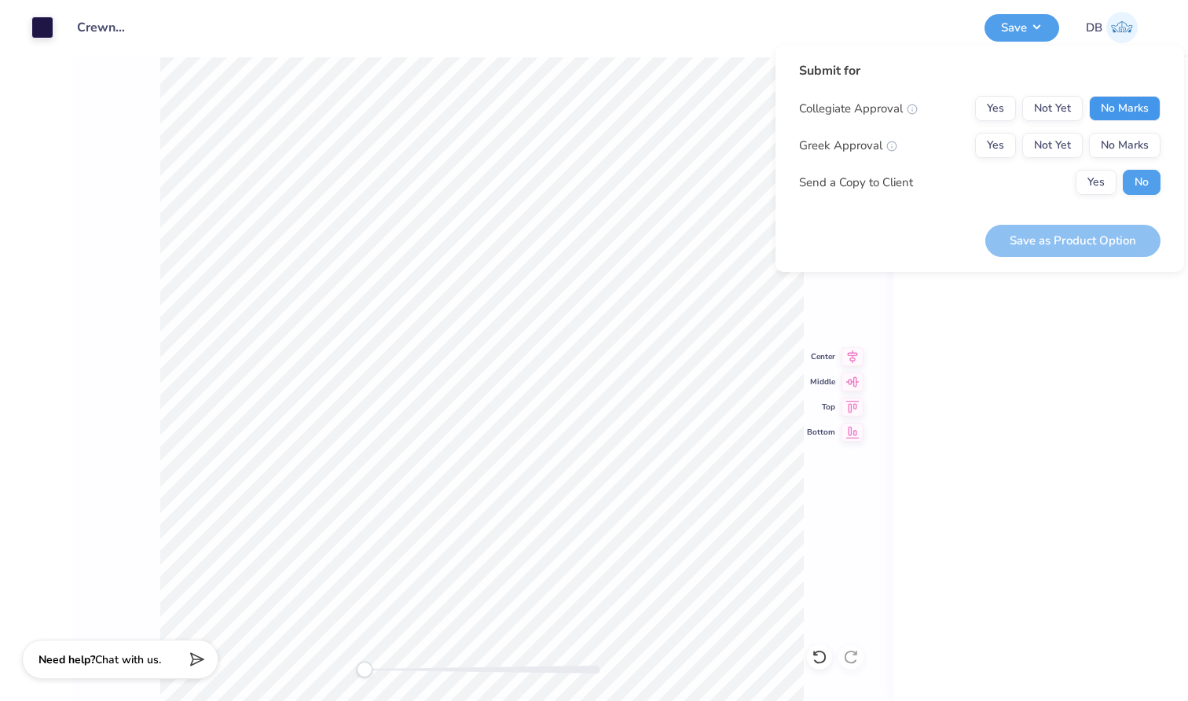
click at [1128, 114] on button "No Marks" at bounding box center [1125, 108] width 72 height 25
click at [1123, 143] on button "No Marks" at bounding box center [1125, 145] width 72 height 25
click at [1079, 243] on button "Save as Product Option" at bounding box center [1073, 241] width 175 height 32
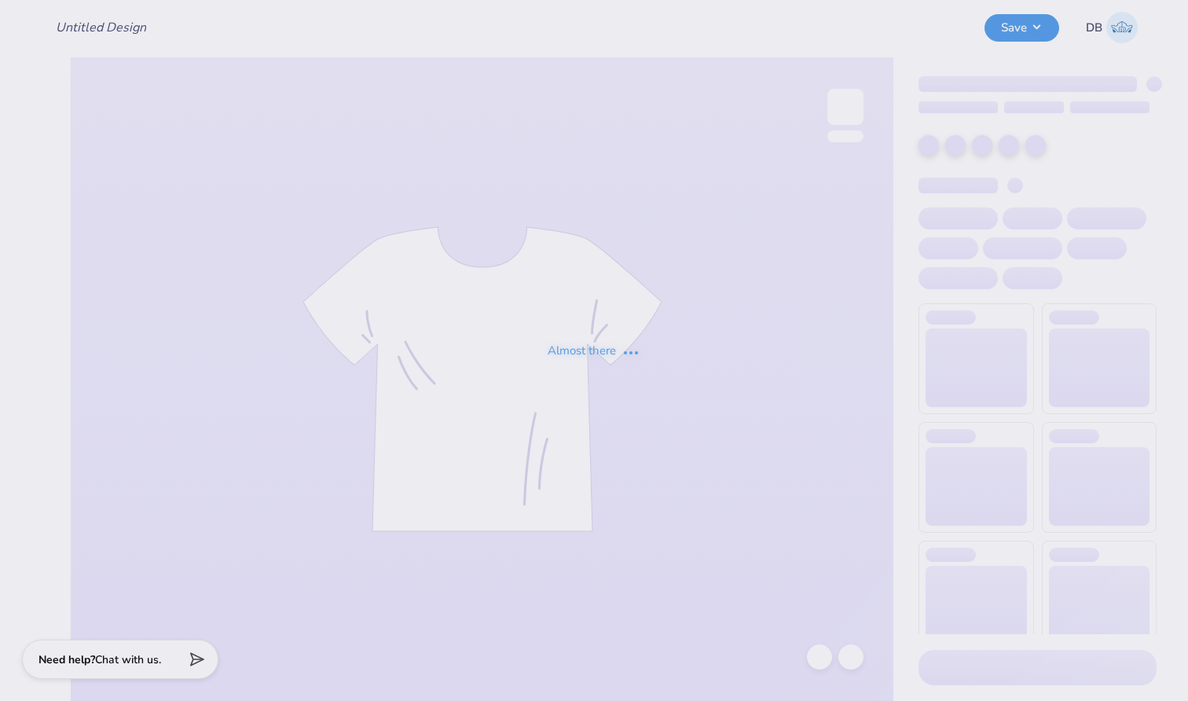
type input "Crewnecks"
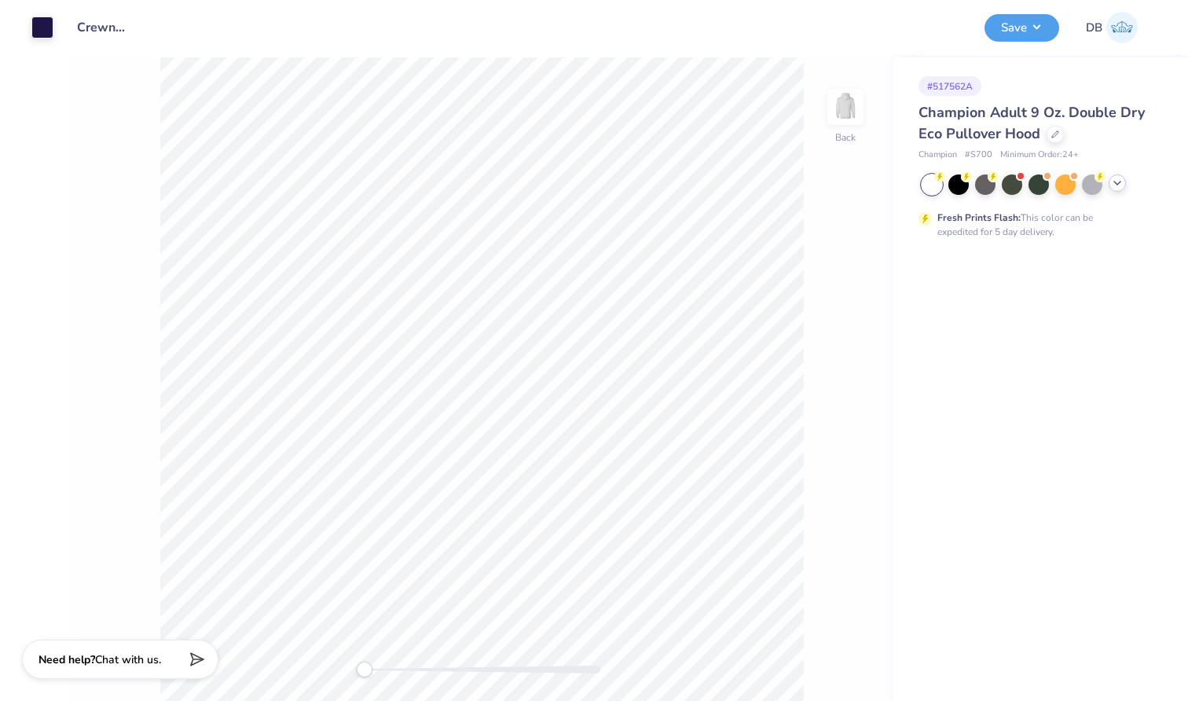
click at [1115, 182] on polyline at bounding box center [1118, 183] width 6 height 3
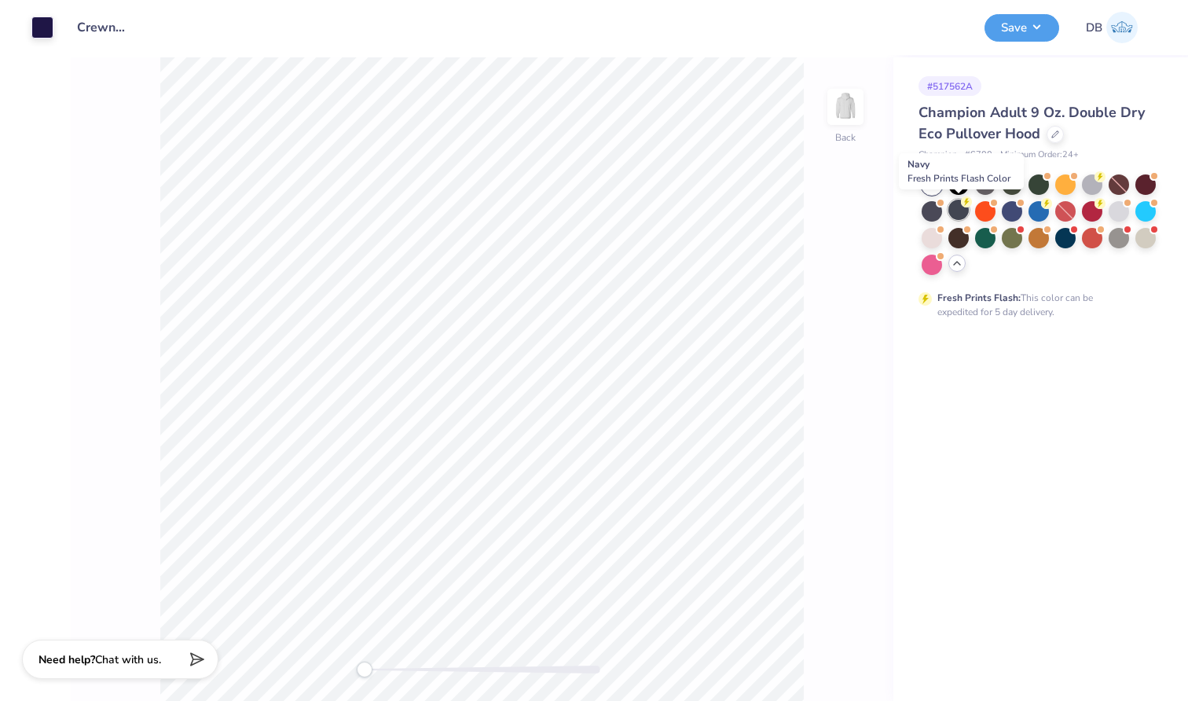
click at [960, 211] on div at bounding box center [959, 210] width 20 height 20
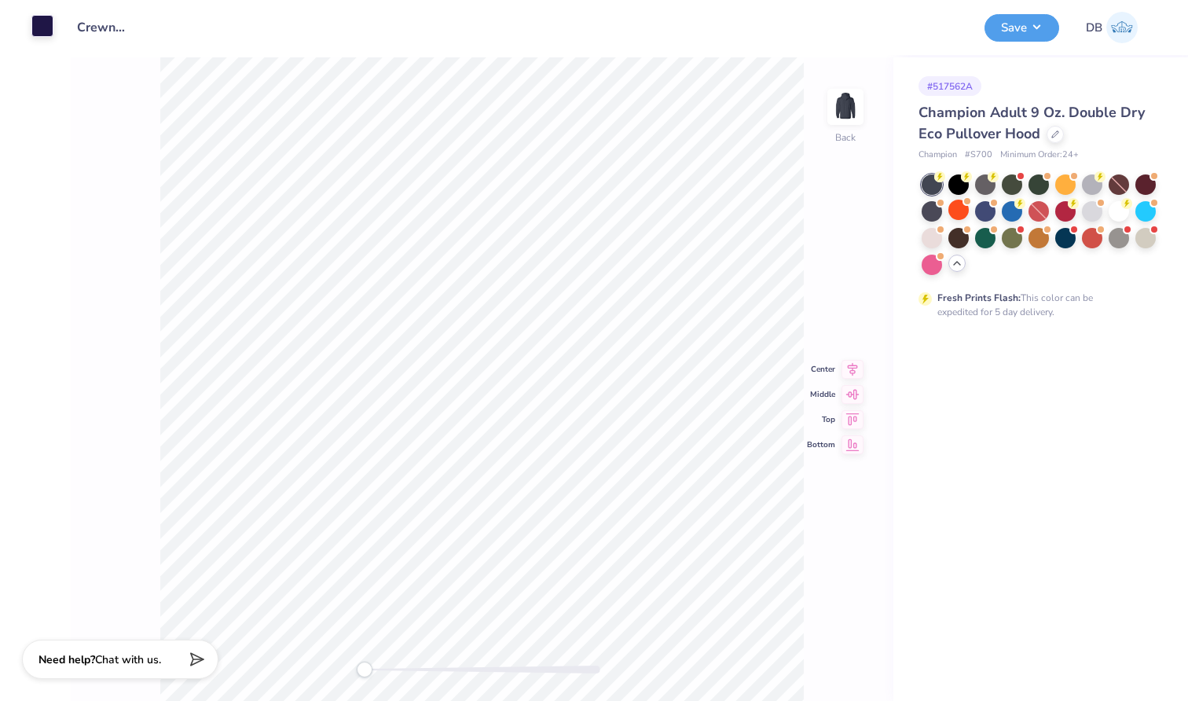
click at [48, 30] on div at bounding box center [42, 26] width 22 height 22
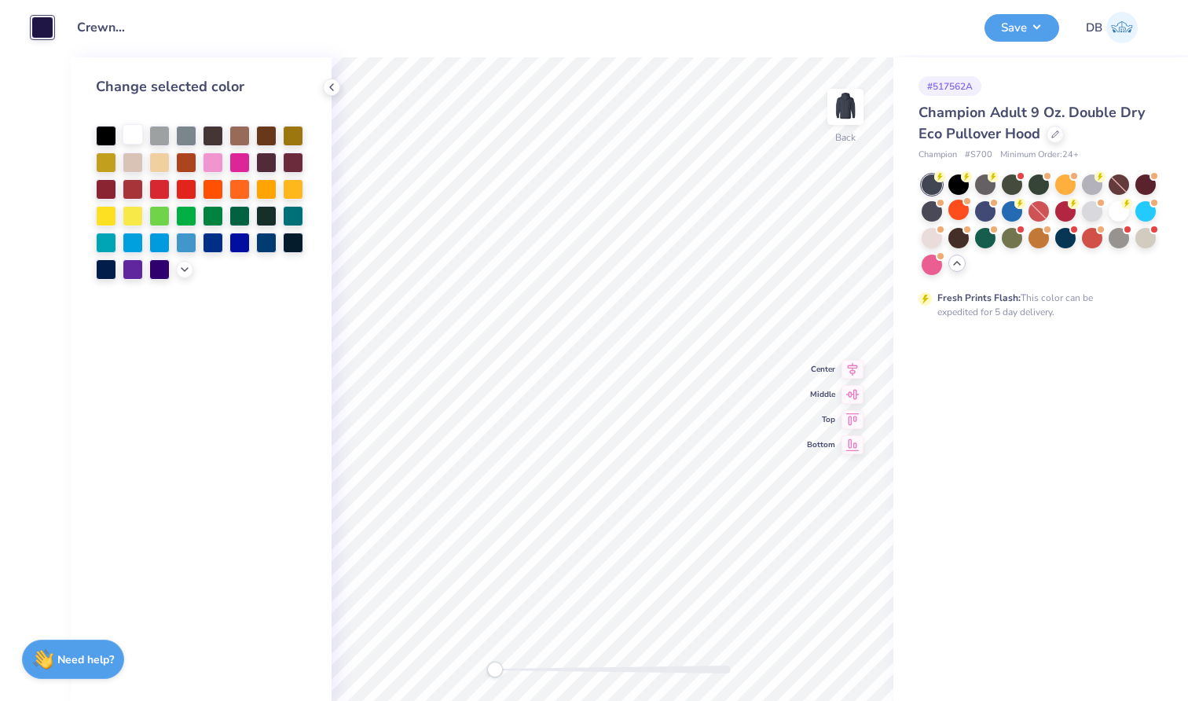
click at [138, 127] on div at bounding box center [133, 134] width 20 height 20
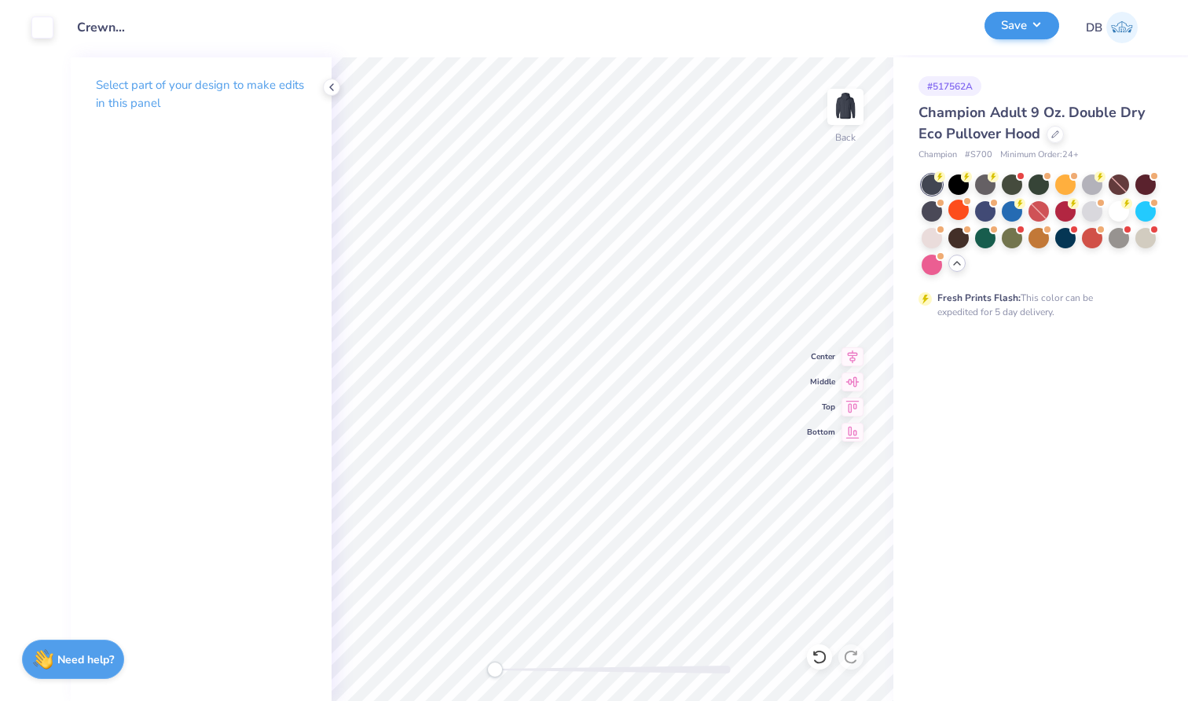
click at [1046, 20] on button "Save" at bounding box center [1022, 26] width 75 height 28
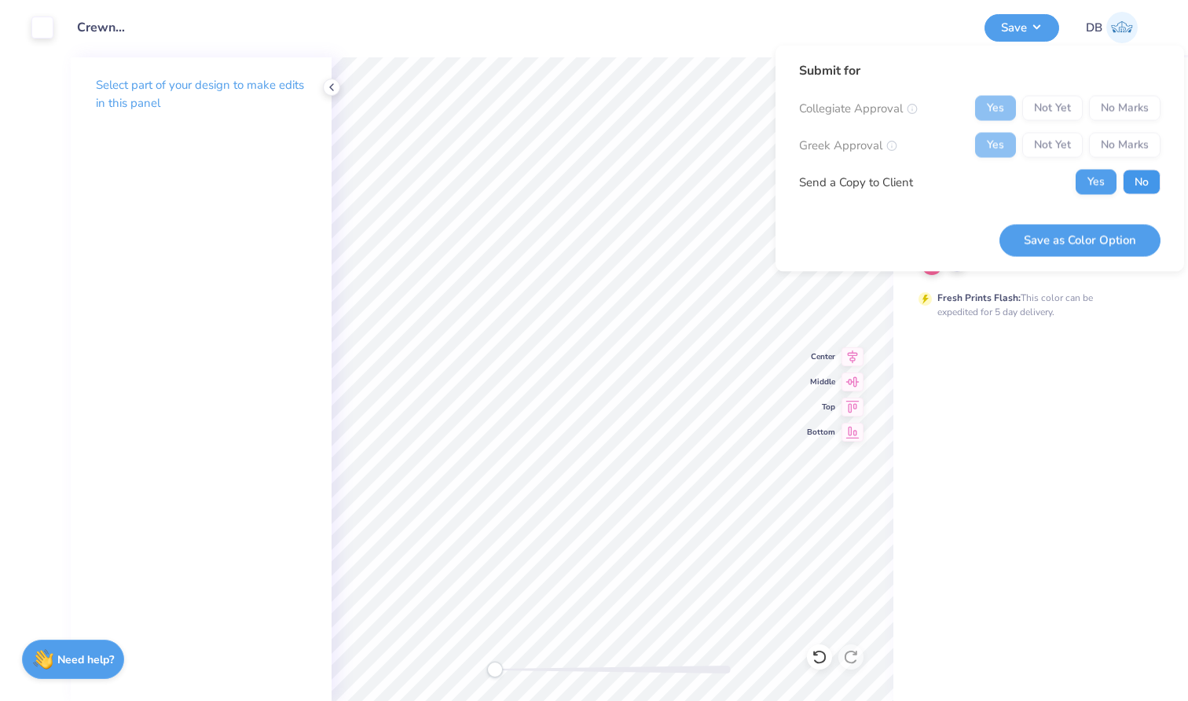
click at [1129, 174] on button "No" at bounding box center [1142, 182] width 38 height 25
click at [1074, 242] on button "Save as Color Option" at bounding box center [1080, 240] width 161 height 32
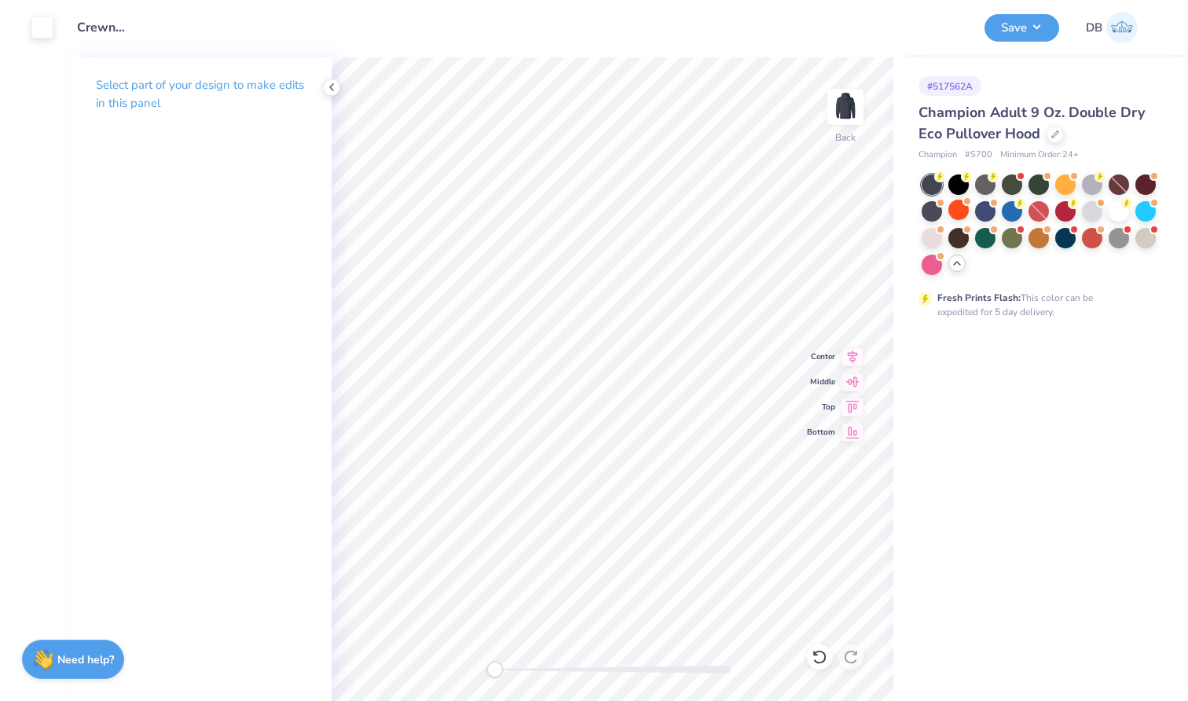
click at [808, 39] on div "Design Title Crewnecks" at bounding box center [519, 27] width 908 height 55
click at [1009, 31] on button "Save" at bounding box center [1022, 26] width 75 height 28
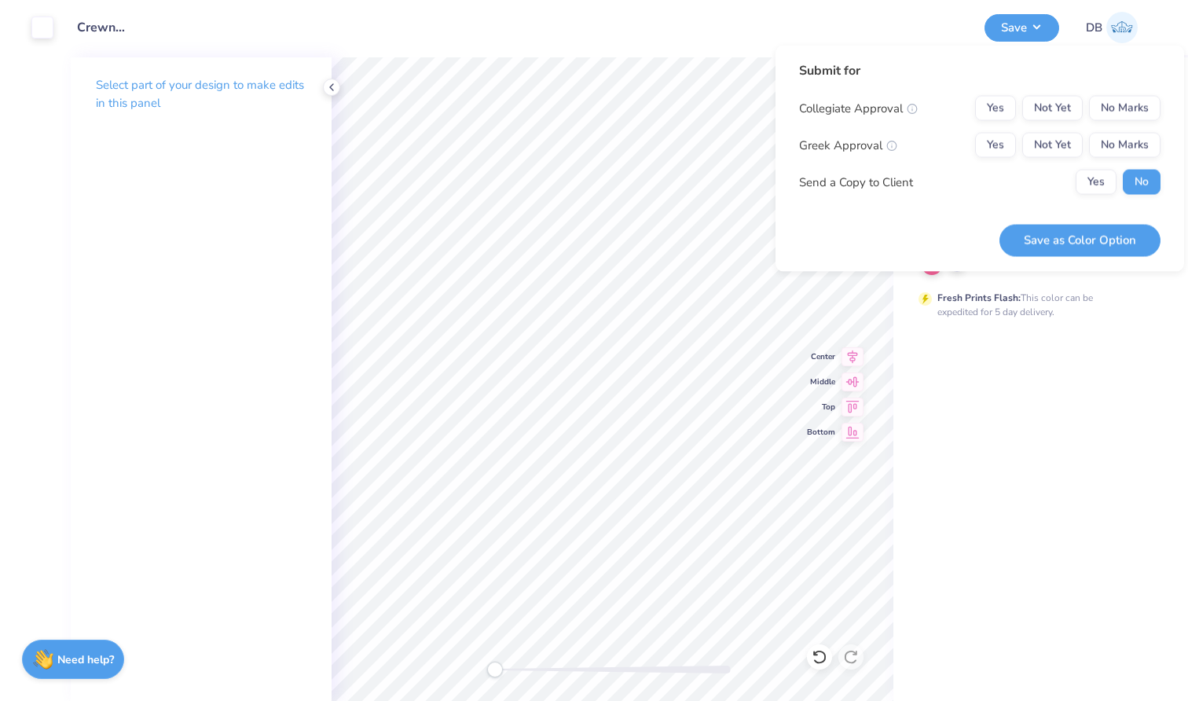
click at [1124, 132] on div "Collegiate Approval Yes Not Yet No Marks Greek Approval Yes Not Yet No Marks Se…" at bounding box center [980, 145] width 362 height 99
click at [1124, 112] on button "No Marks" at bounding box center [1125, 108] width 72 height 25
click at [1124, 152] on button "No Marks" at bounding box center [1125, 145] width 72 height 25
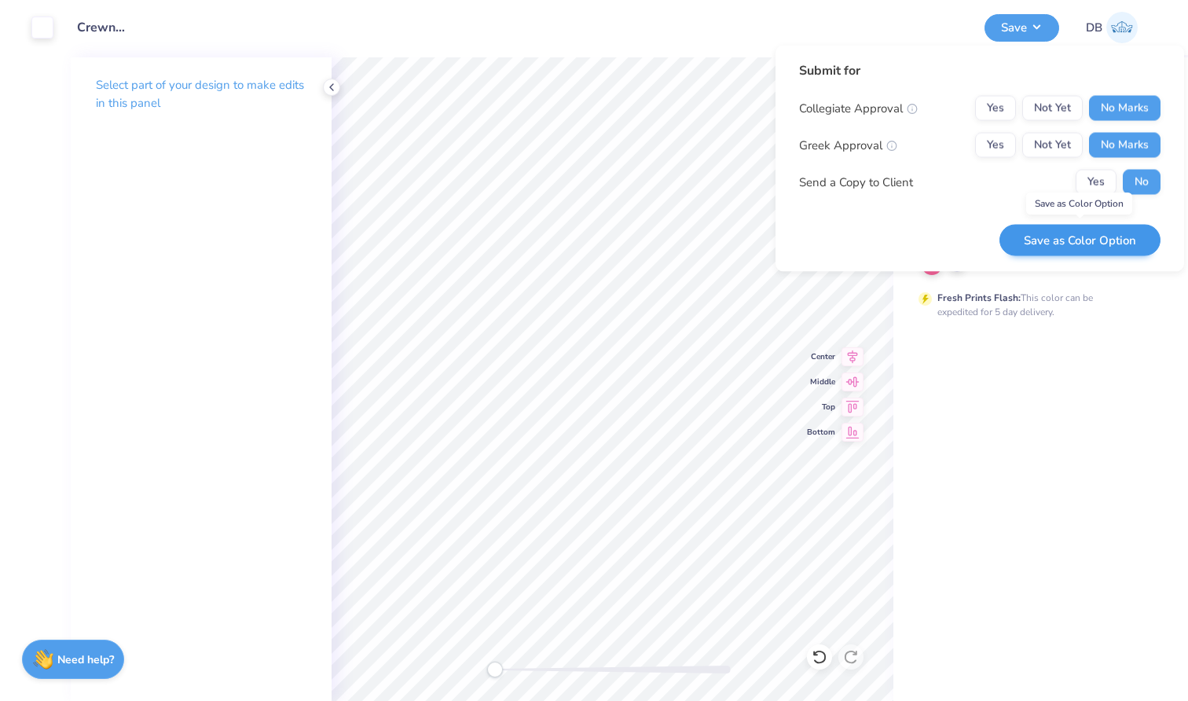
click at [1087, 245] on button "Save as Color Option" at bounding box center [1080, 240] width 161 height 32
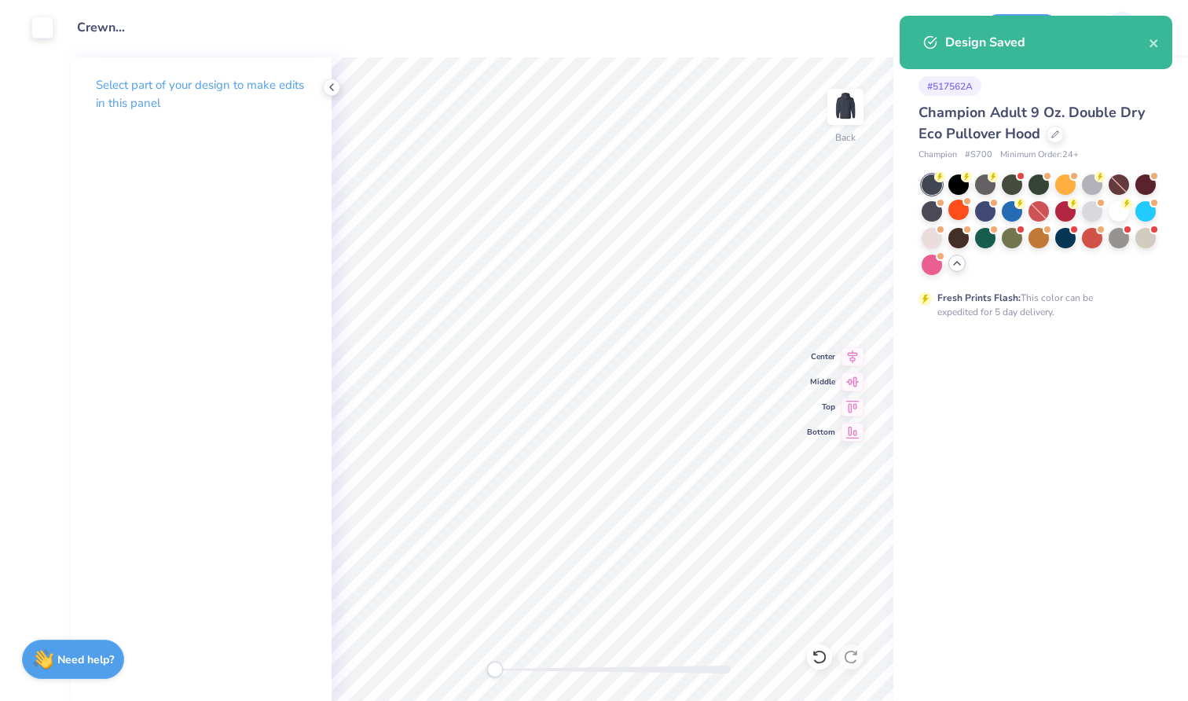
click at [999, 404] on div "# 517562A Champion Adult 9 Oz. Double Dry Eco Pullover Hood Champion # S700 Min…" at bounding box center [1041, 379] width 295 height 644
